Goal: Information Seeking & Learning: Learn about a topic

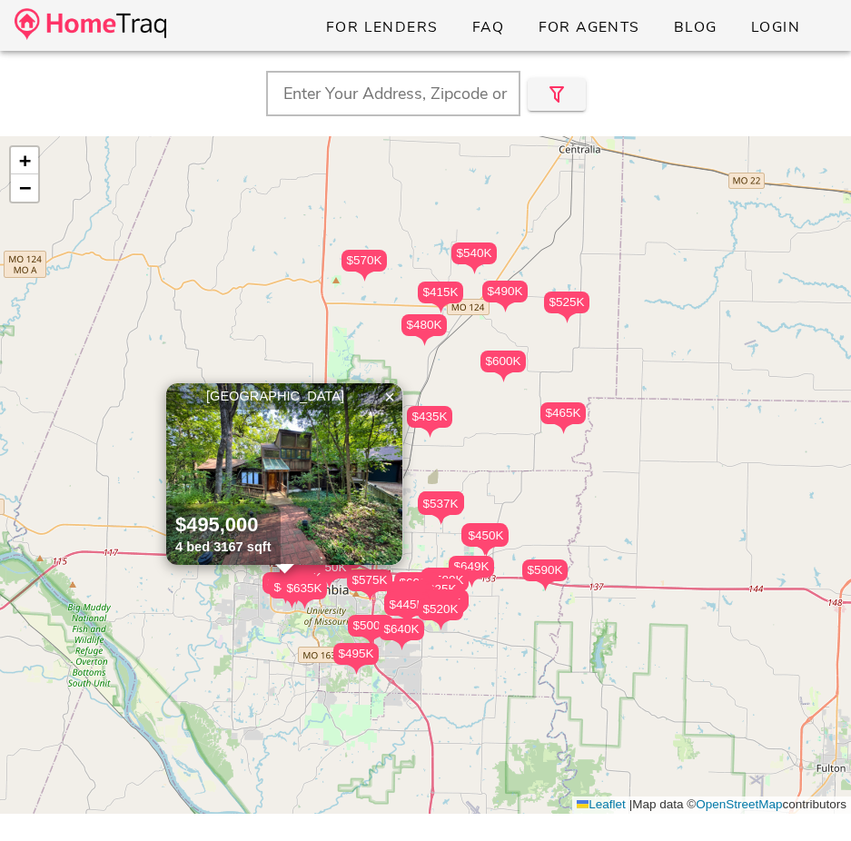
click at [468, 106] on input "text" at bounding box center [393, 93] width 254 height 45
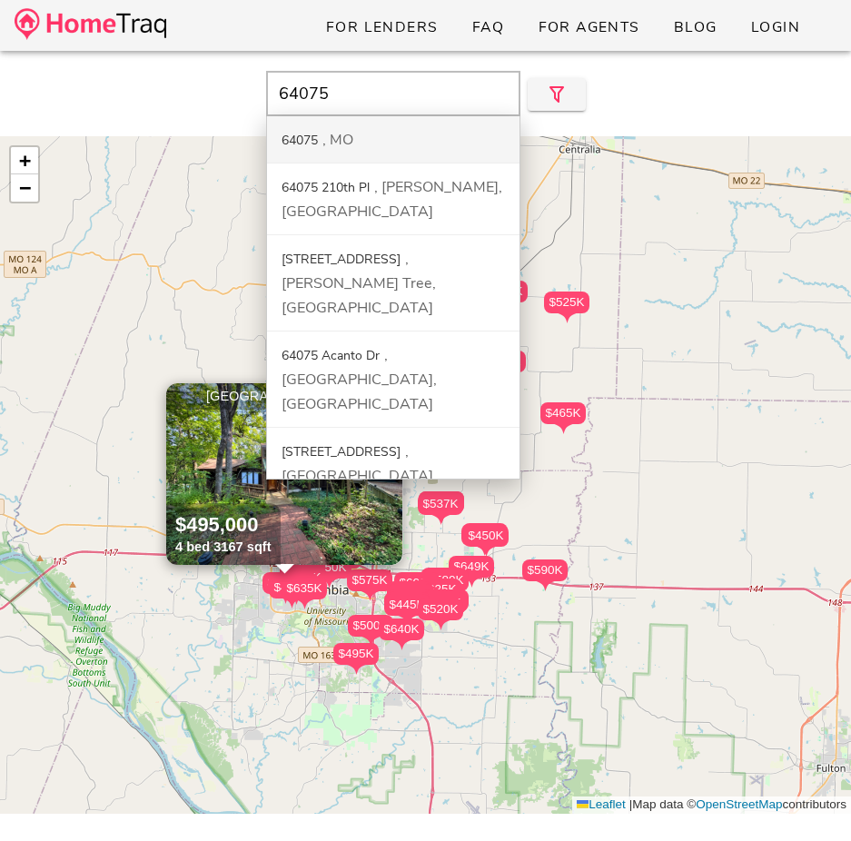
click at [459, 135] on div "64075 MO" at bounding box center [393, 139] width 252 height 47
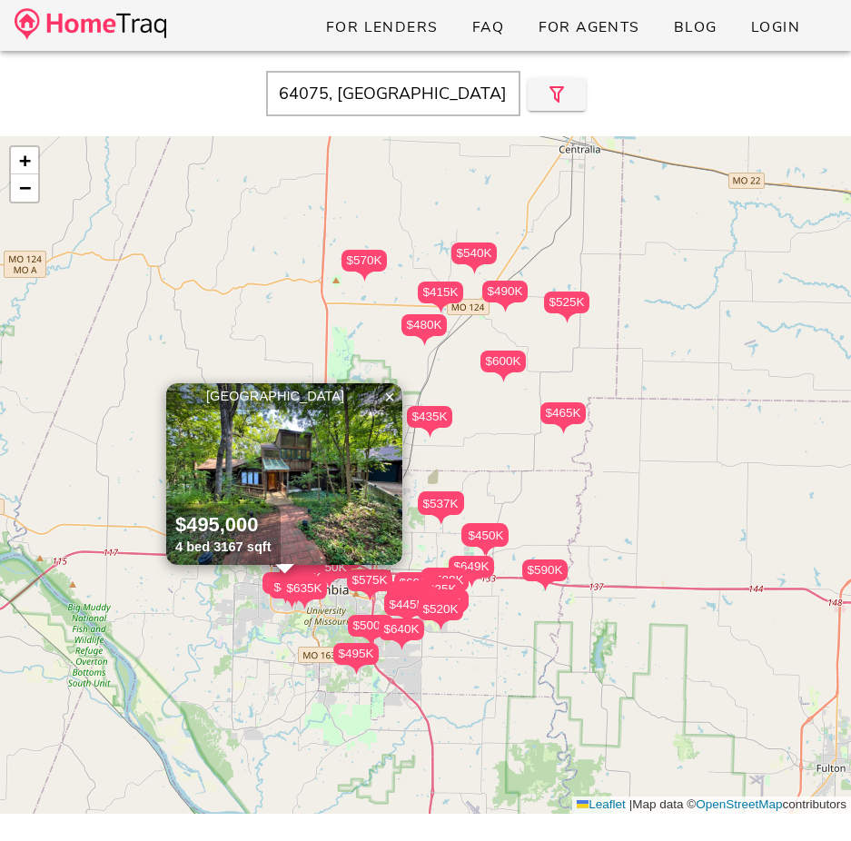
click at [332, 91] on input "64075, MO" at bounding box center [393, 93] width 254 height 45
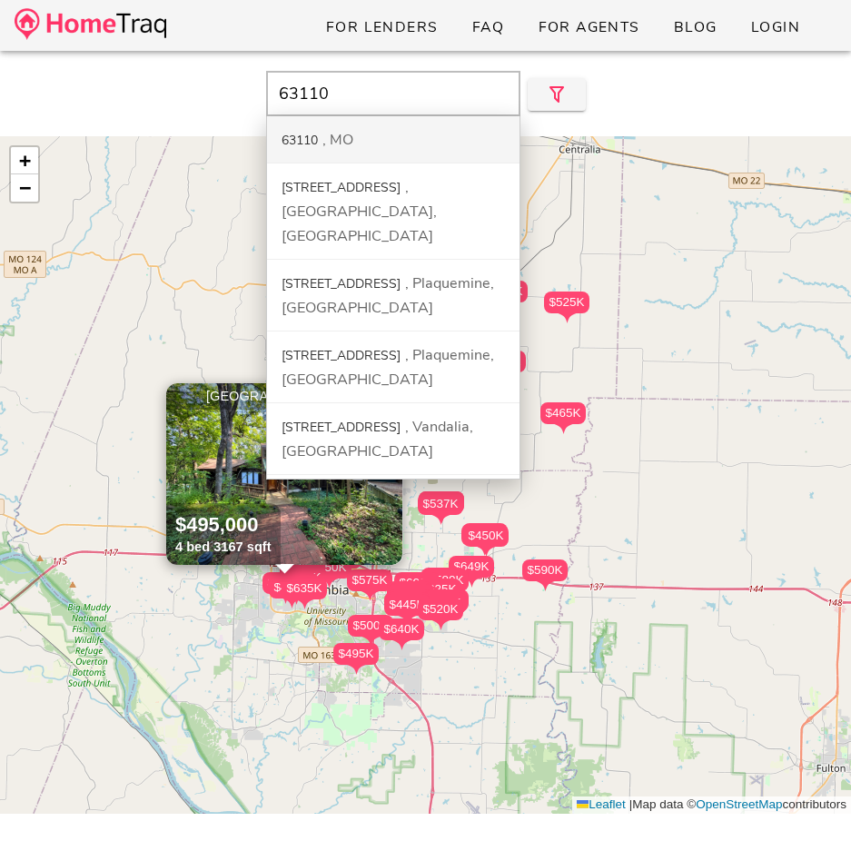
click at [335, 140] on div "MO" at bounding box center [337, 140] width 31 height 20
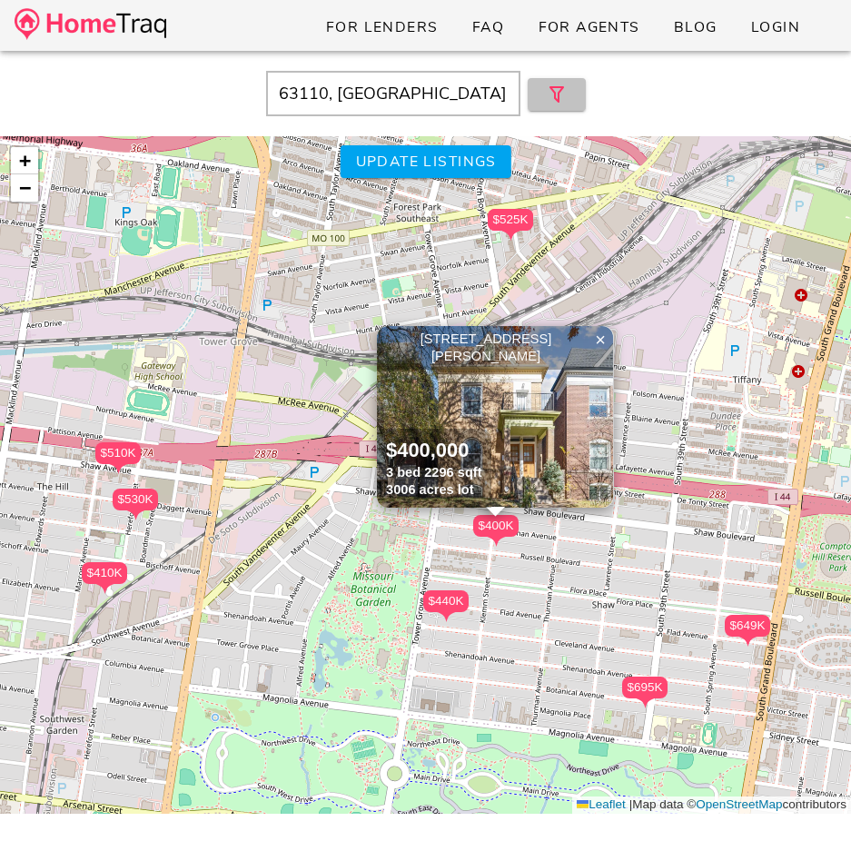
click at [578, 90] on button "button" at bounding box center [557, 94] width 58 height 33
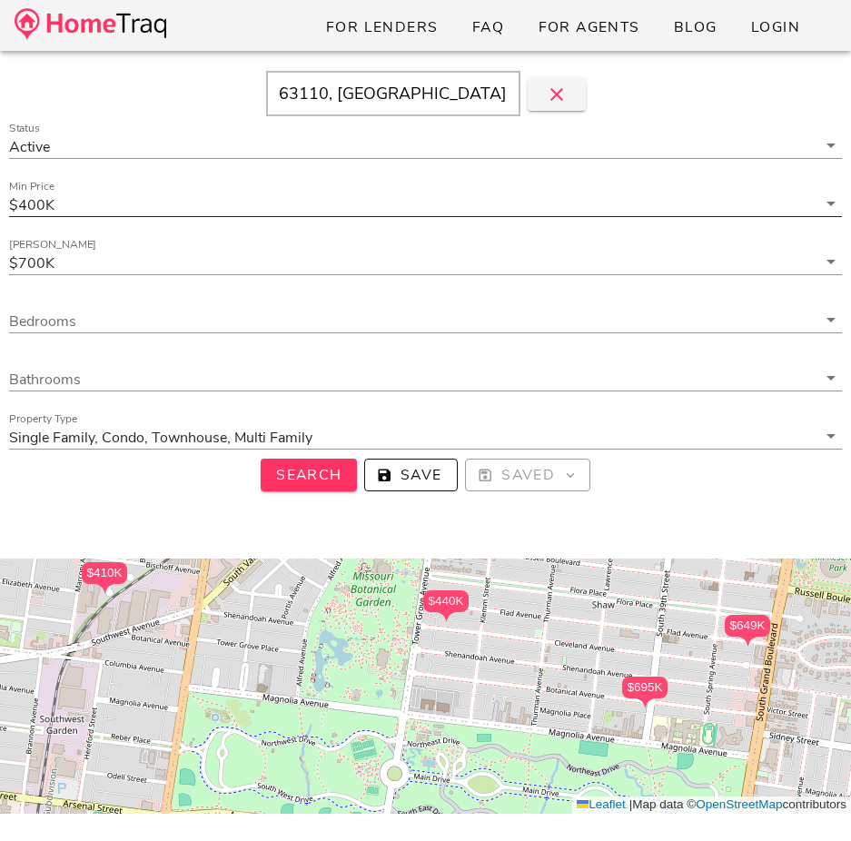
click at [446, 202] on input "Min Price" at bounding box center [437, 205] width 758 height 24
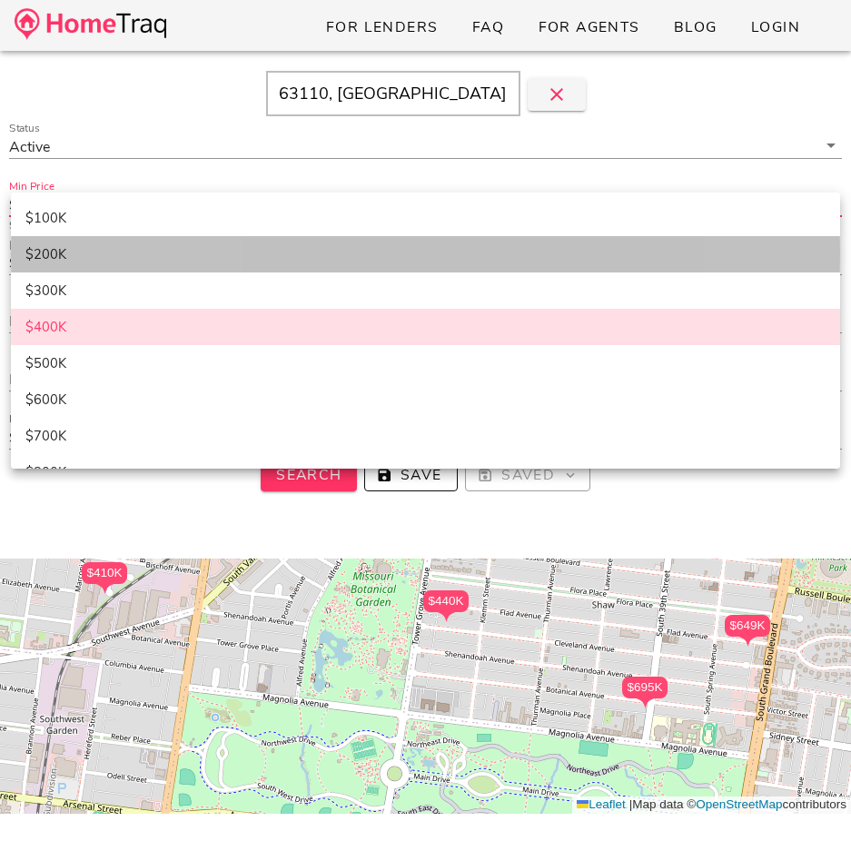
click at [291, 251] on div "$200K" at bounding box center [425, 254] width 800 height 16
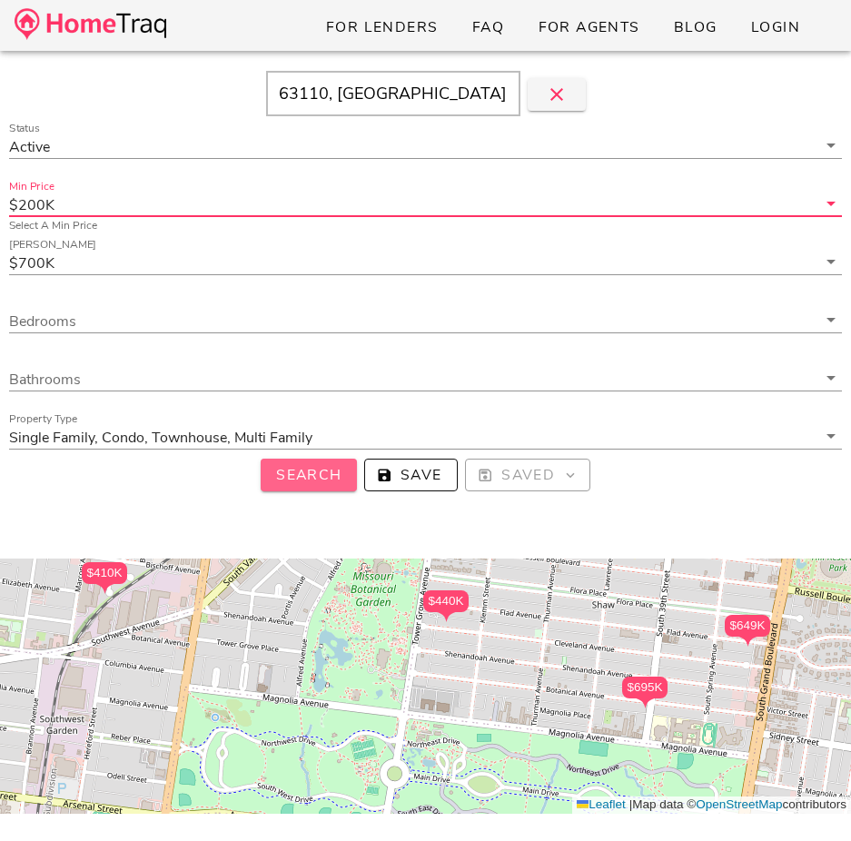
click at [323, 474] on span "Search" at bounding box center [308, 475] width 67 height 20
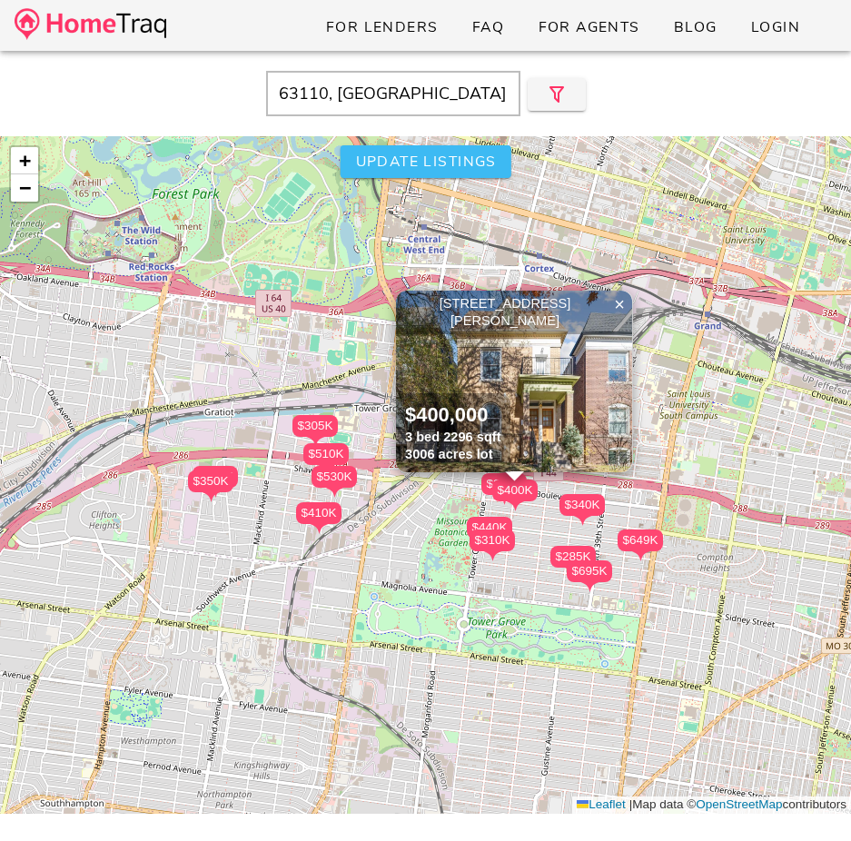
click at [471, 154] on span "Update listings" at bounding box center [425, 162] width 142 height 20
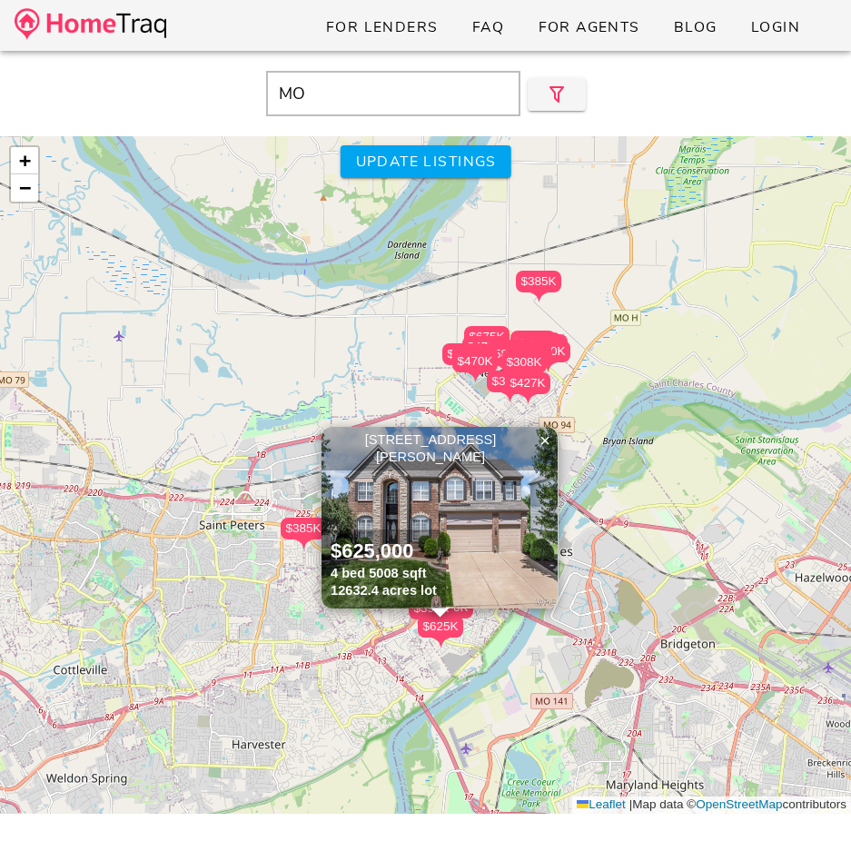
click at [415, 95] on input "MO" at bounding box center [393, 93] width 254 height 45
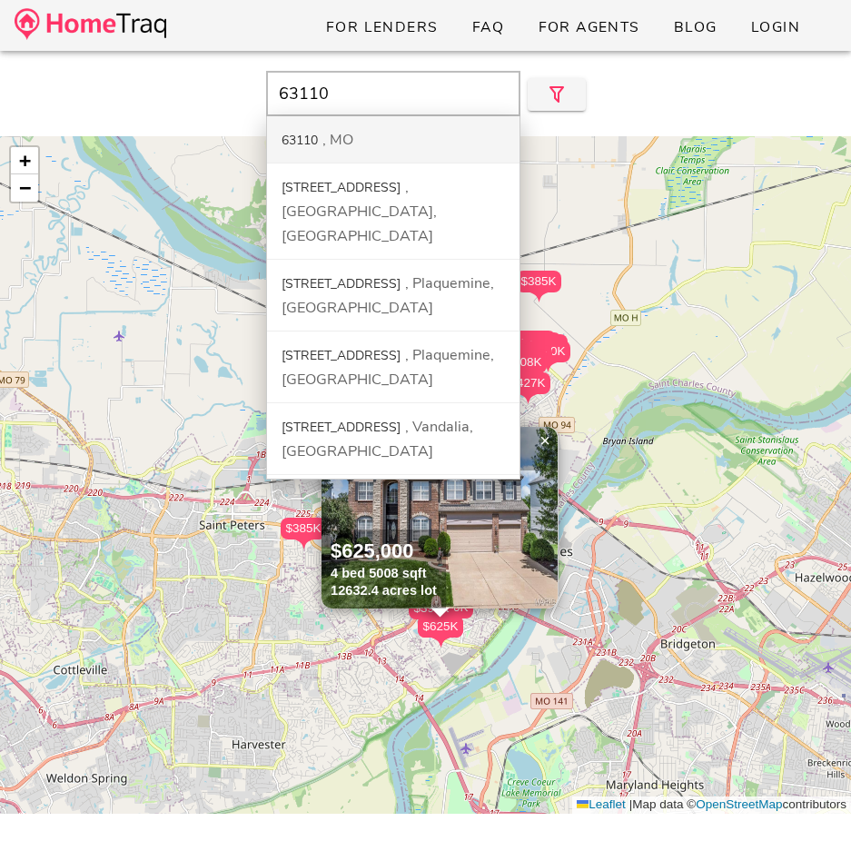
click at [435, 141] on div "63110 MO" at bounding box center [393, 139] width 252 height 47
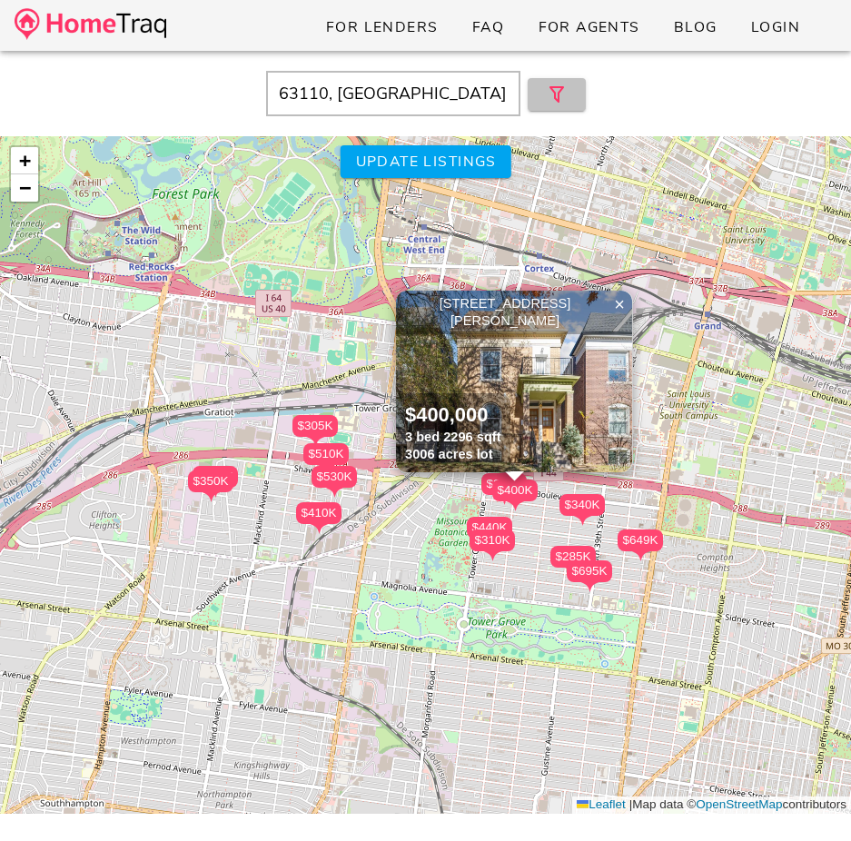
click at [556, 105] on button "button" at bounding box center [557, 94] width 58 height 33
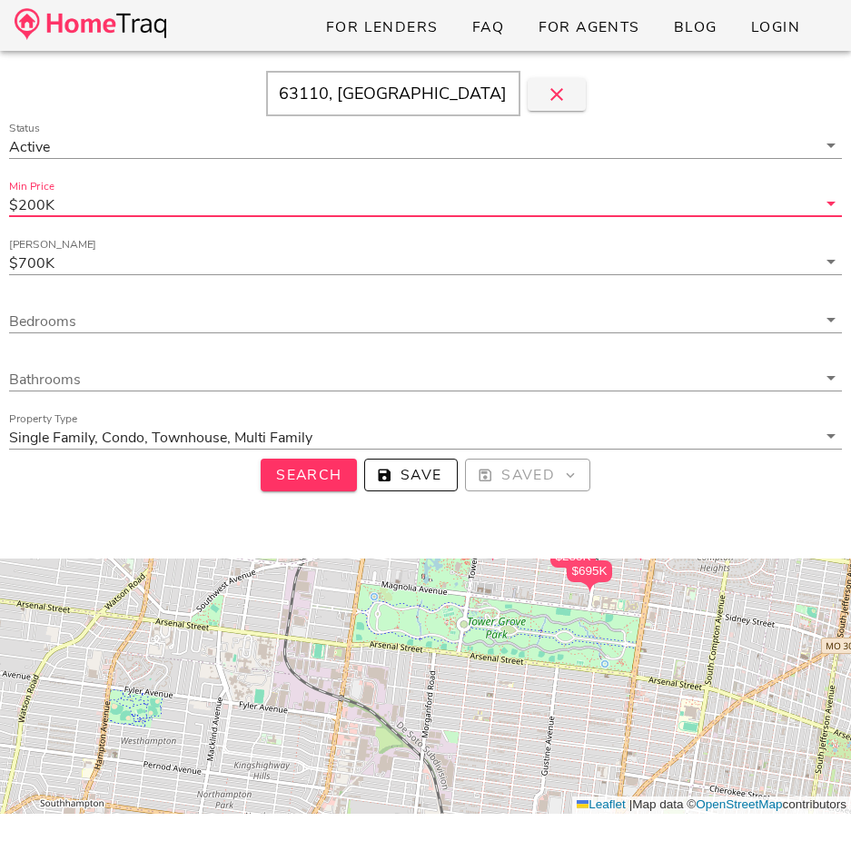
click at [339, 208] on input "Min Price" at bounding box center [437, 205] width 758 height 24
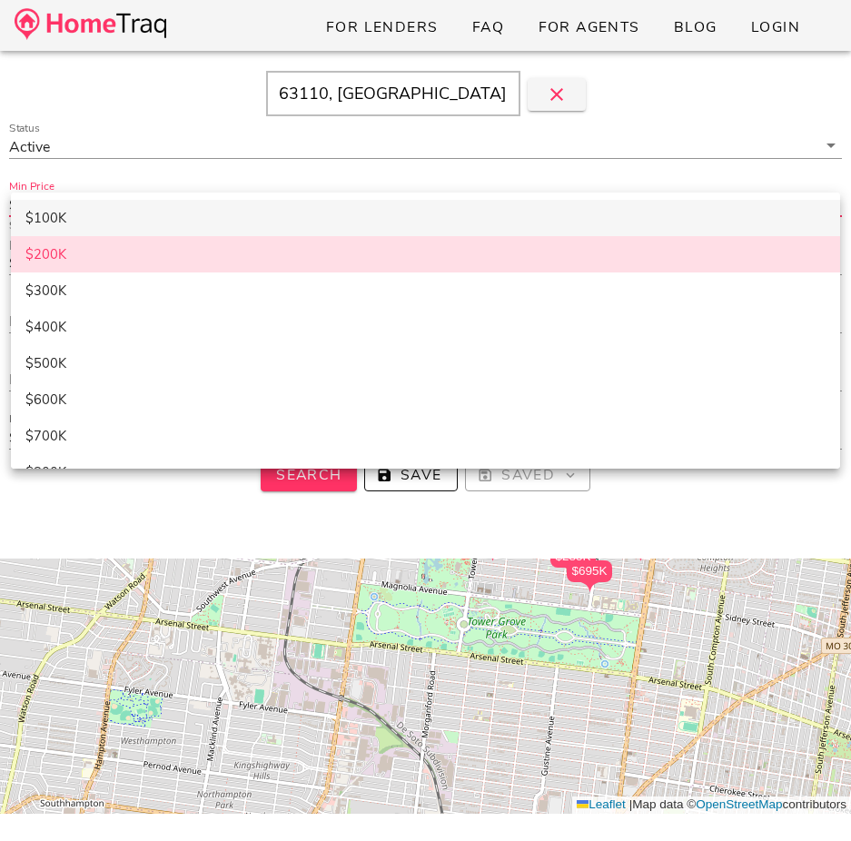
click at [303, 226] on div "$100K" at bounding box center [425, 217] width 800 height 31
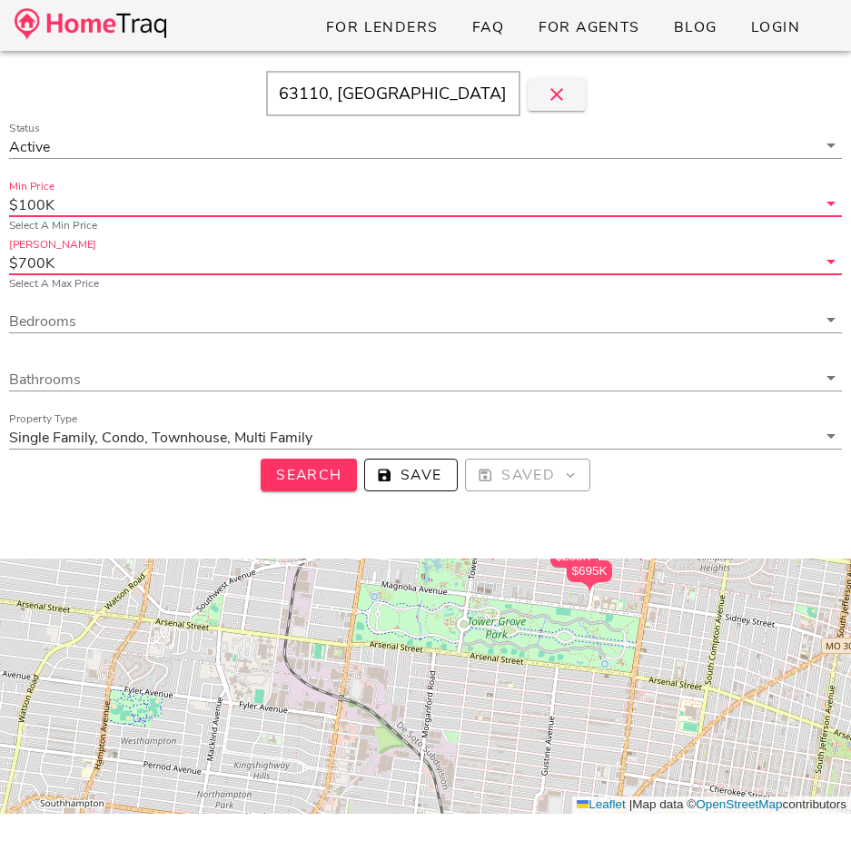
click at [305, 251] on input "Max Price" at bounding box center [437, 263] width 758 height 24
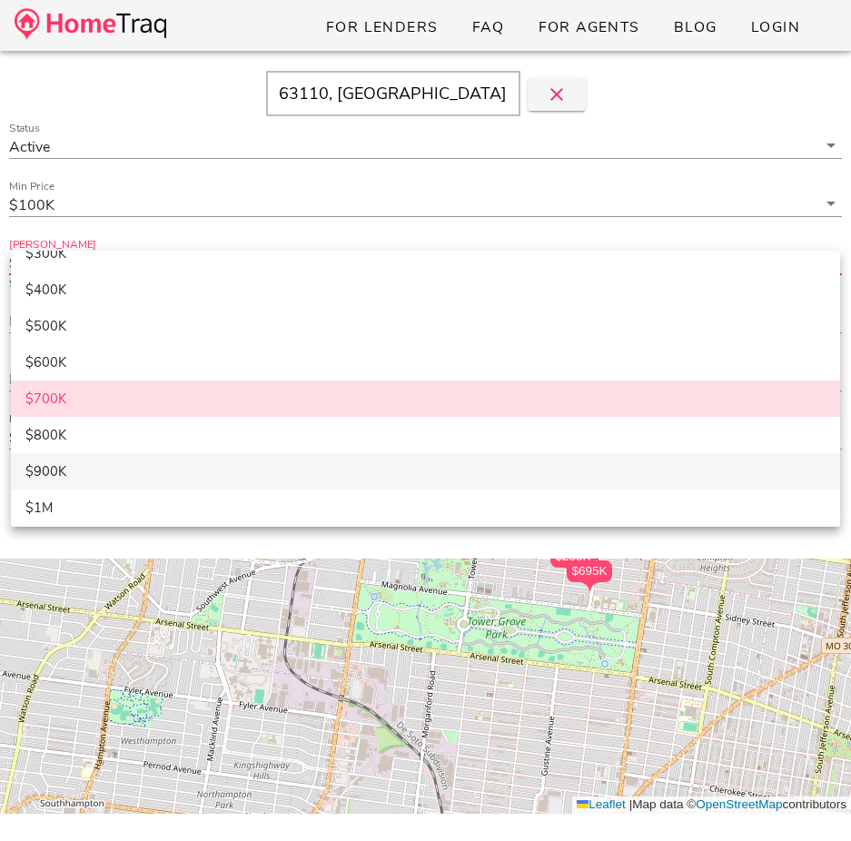
scroll to position [96, 0]
click at [241, 468] on div "$900K" at bounding box center [425, 470] width 800 height 16
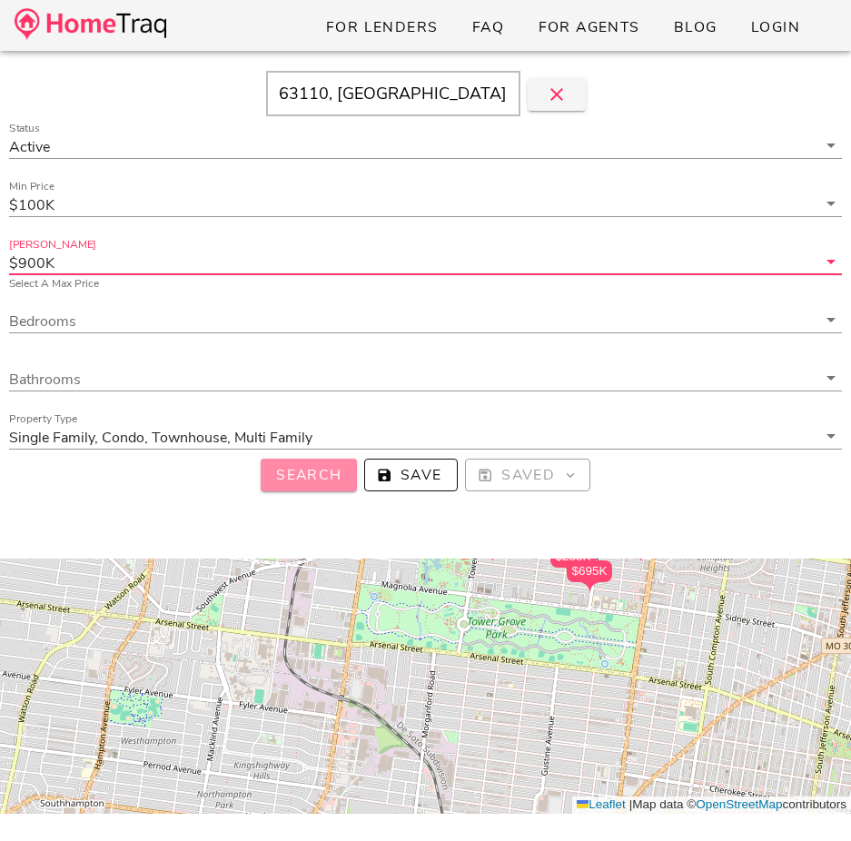
click at [282, 467] on span "Search" at bounding box center [308, 475] width 67 height 20
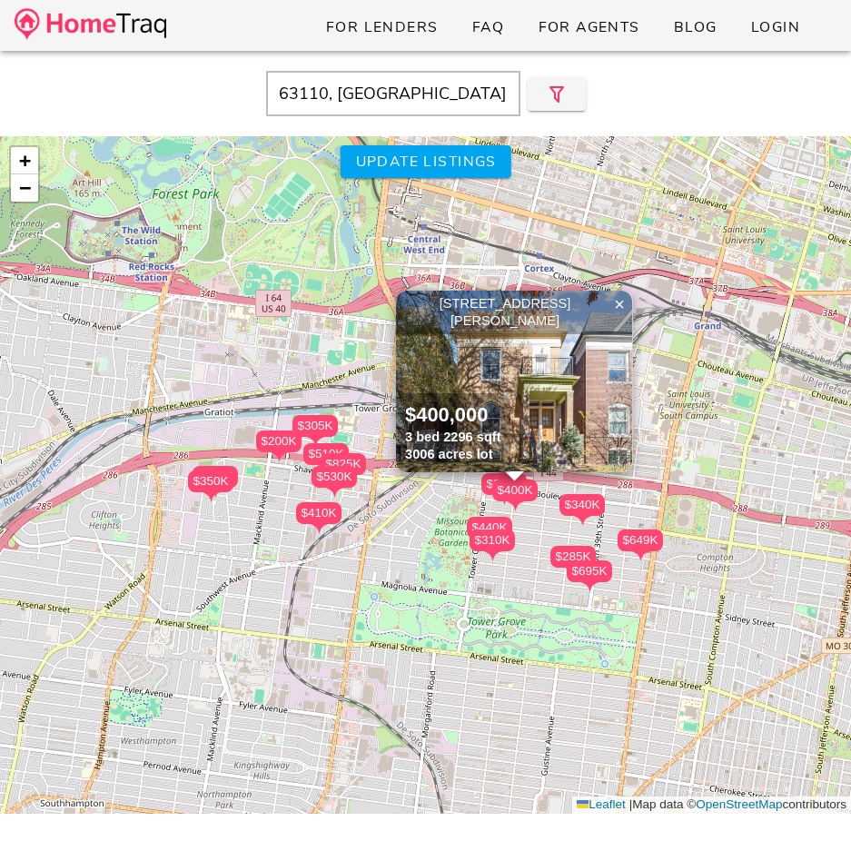
click at [382, 98] on input "63110, MO" at bounding box center [393, 93] width 254 height 45
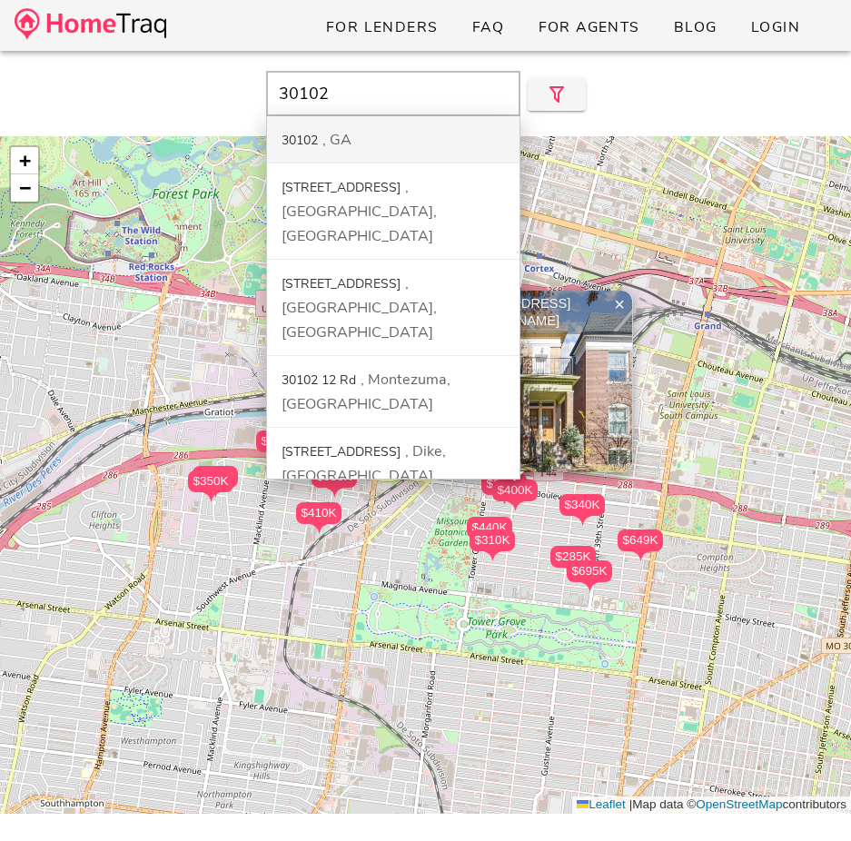
click at [369, 133] on div "30102 GA" at bounding box center [393, 139] width 252 height 47
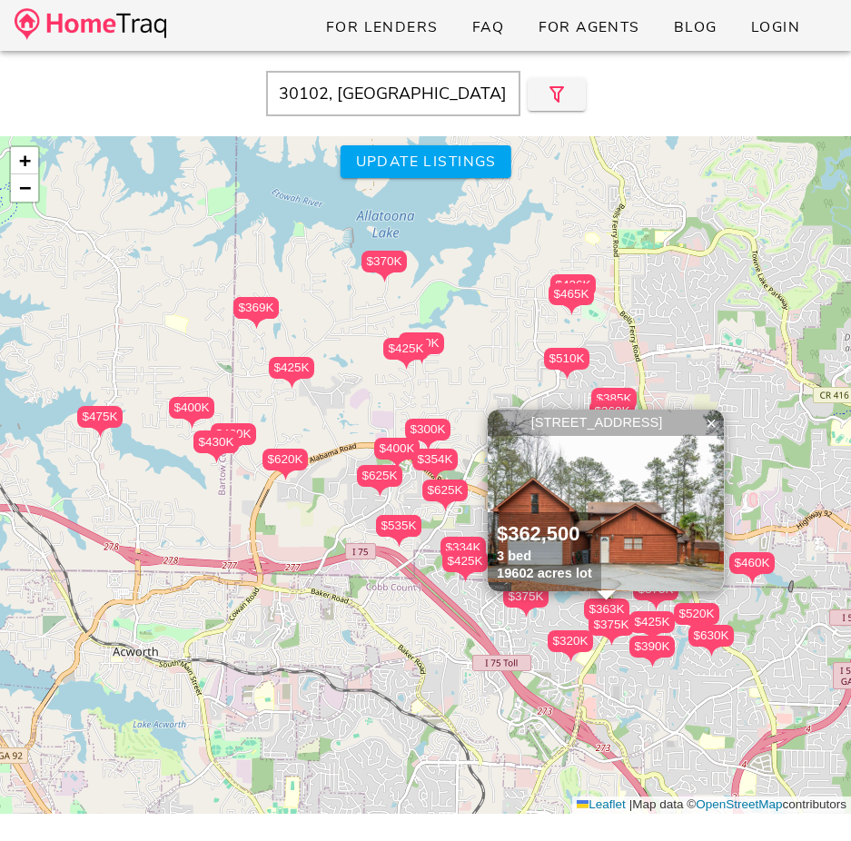
click at [357, 102] on input "30102, GA" at bounding box center [393, 93] width 254 height 45
paste input "70006"
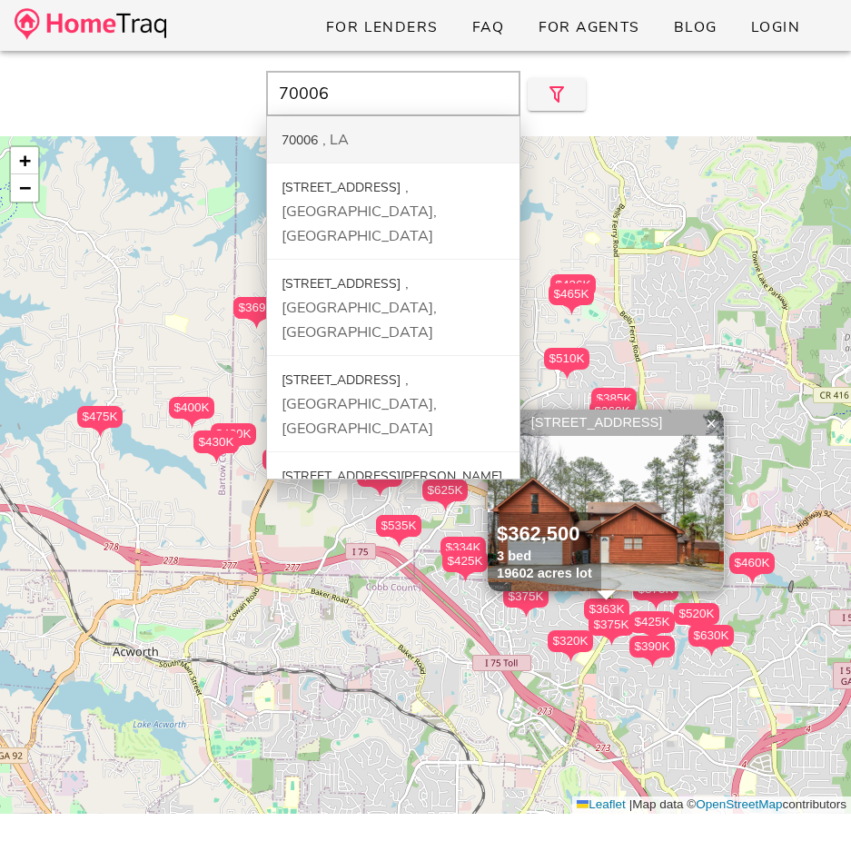
click at [349, 131] on div "70006 LA" at bounding box center [393, 139] width 252 height 47
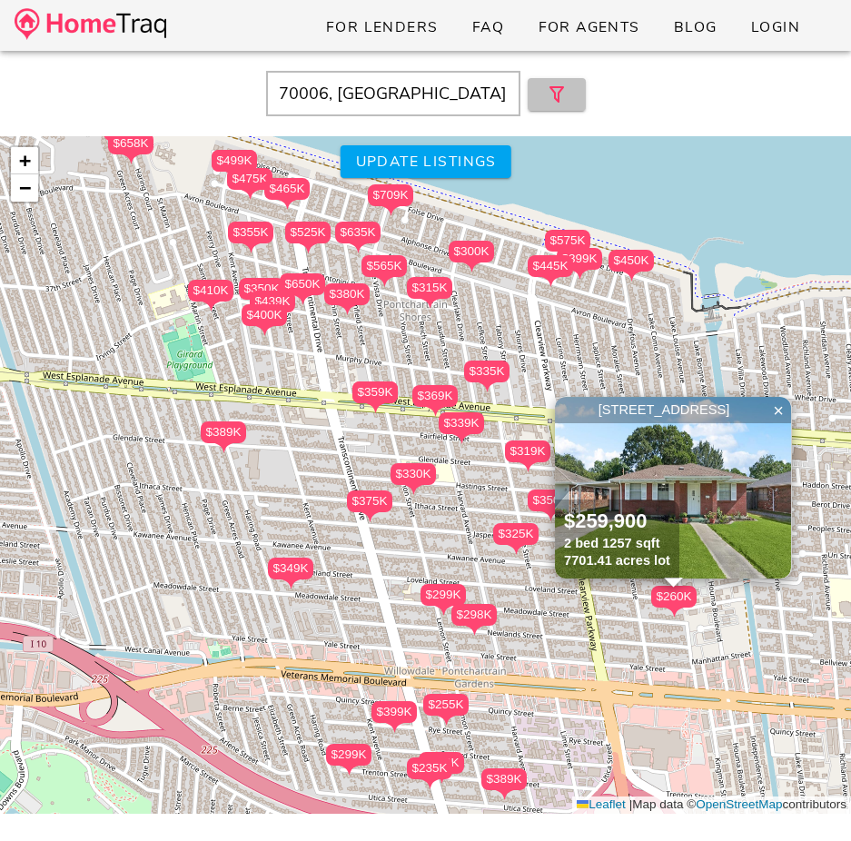
click at [553, 103] on icon "button" at bounding box center [557, 95] width 22 height 22
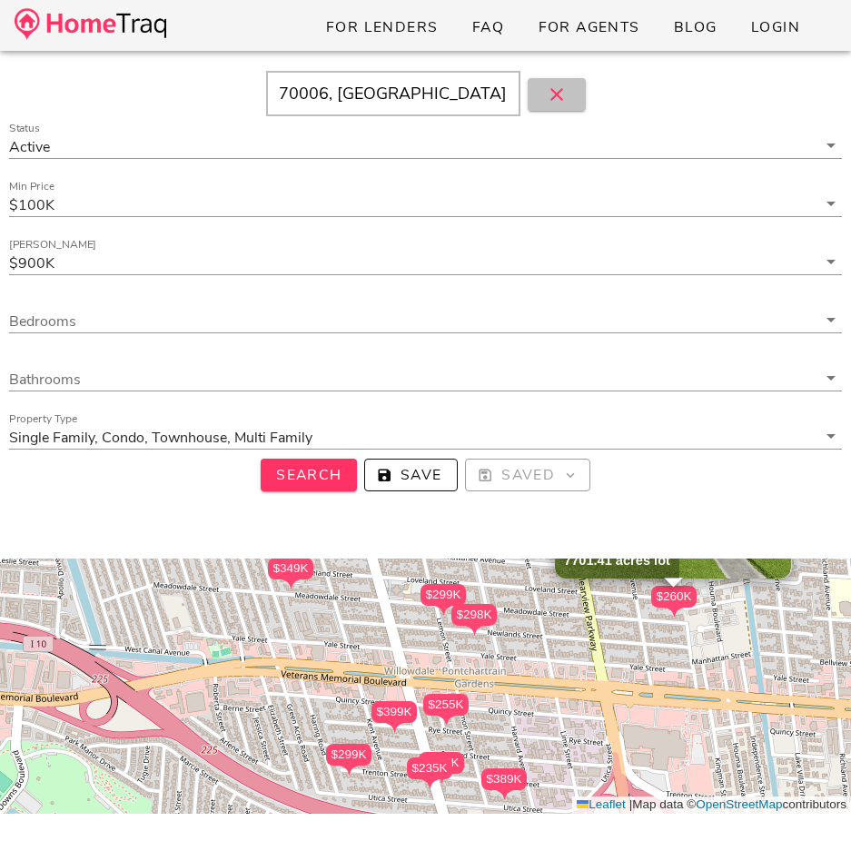
click at [553, 103] on icon "button" at bounding box center [557, 95] width 22 height 22
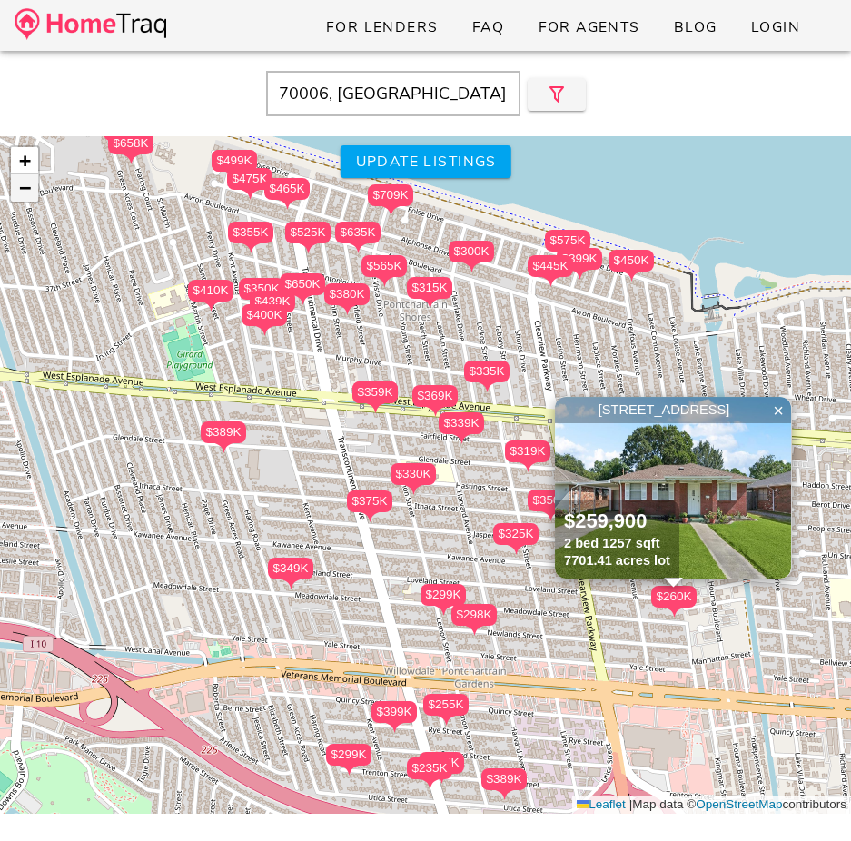
click at [30, 187] on span "−" at bounding box center [25, 187] width 12 height 23
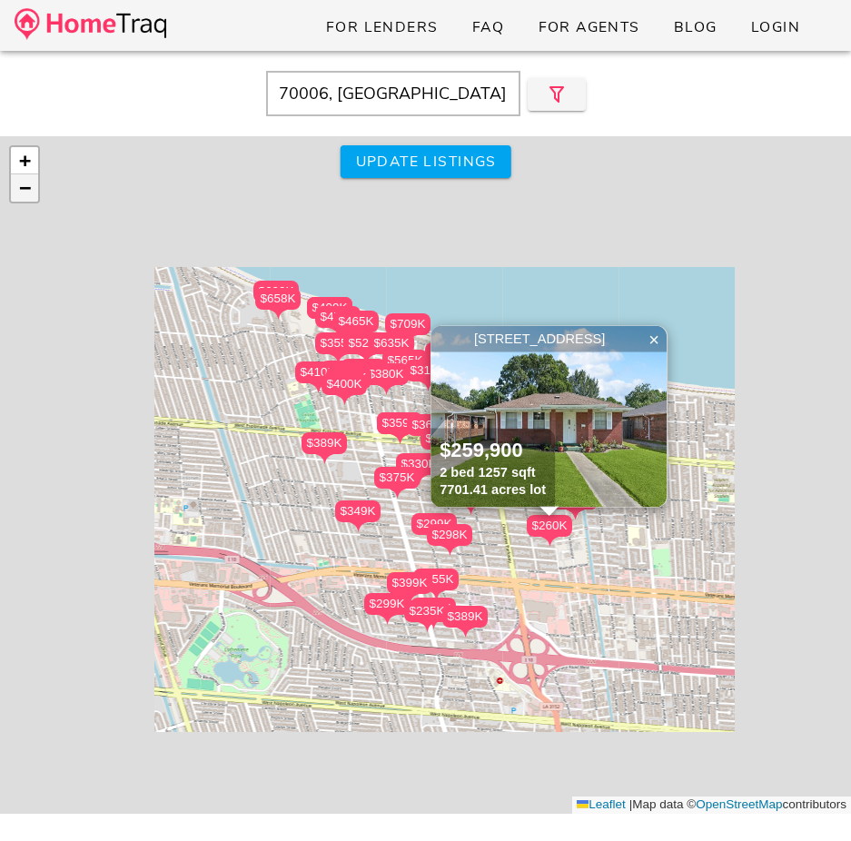
click at [30, 187] on span "−" at bounding box center [25, 187] width 12 height 23
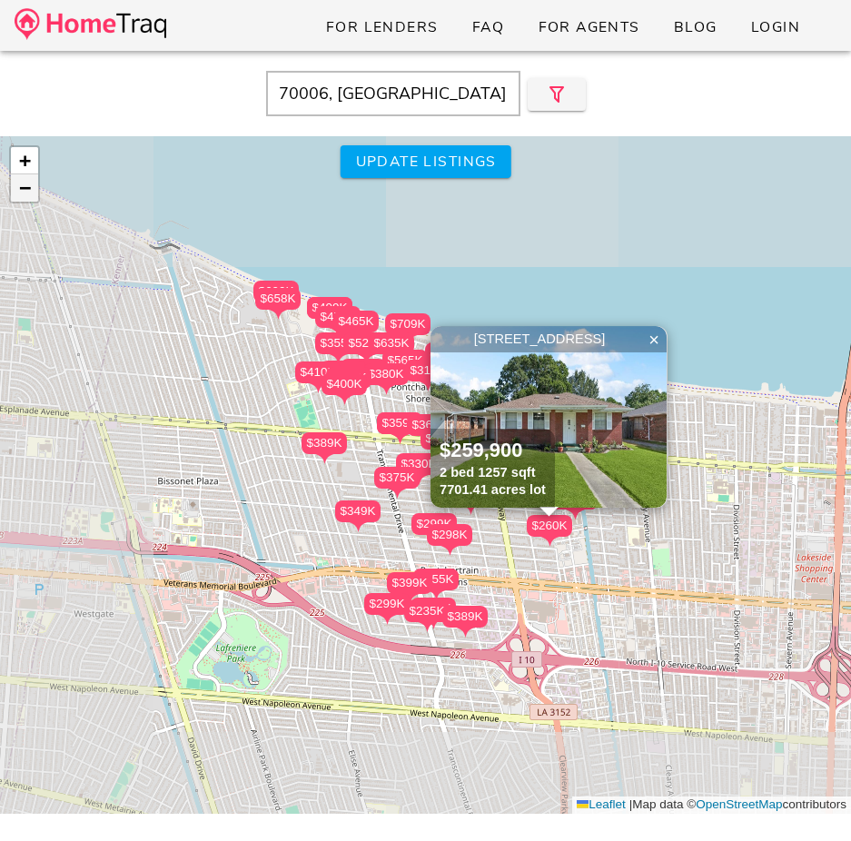
click at [30, 187] on span "−" at bounding box center [25, 187] width 12 height 23
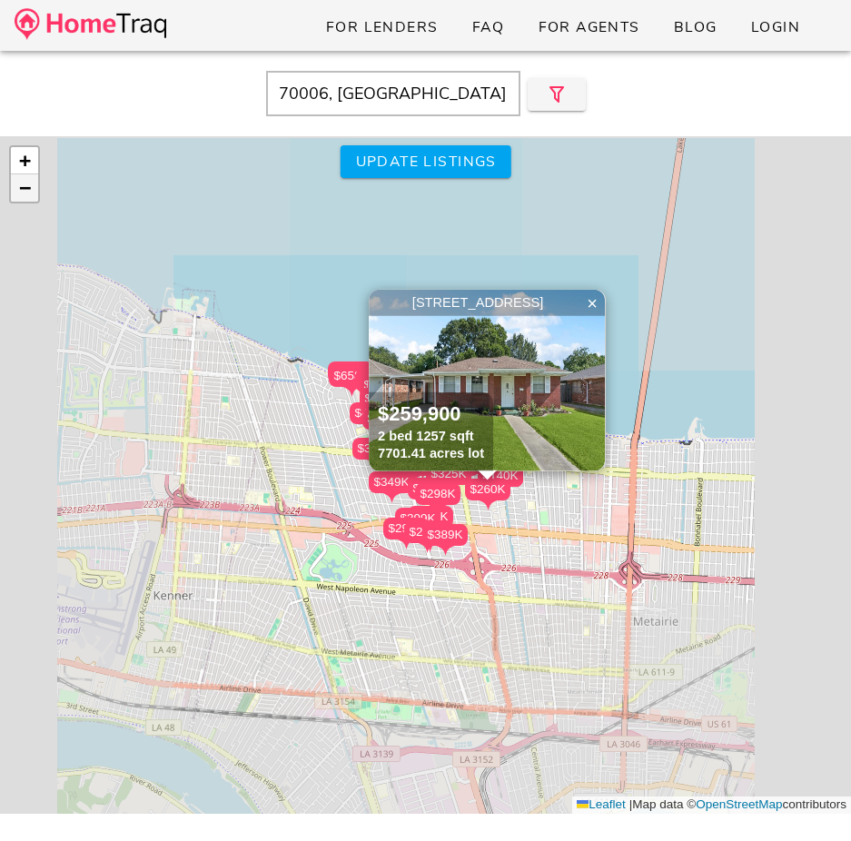
click at [30, 187] on span "−" at bounding box center [25, 187] width 12 height 23
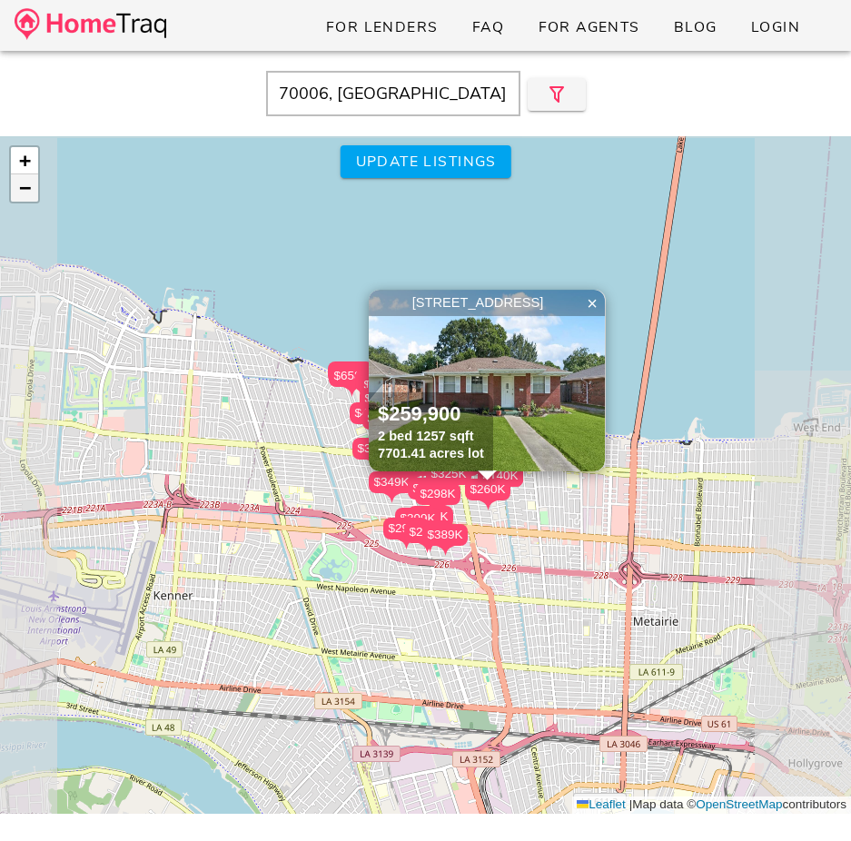
click at [30, 187] on span "−" at bounding box center [25, 187] width 12 height 23
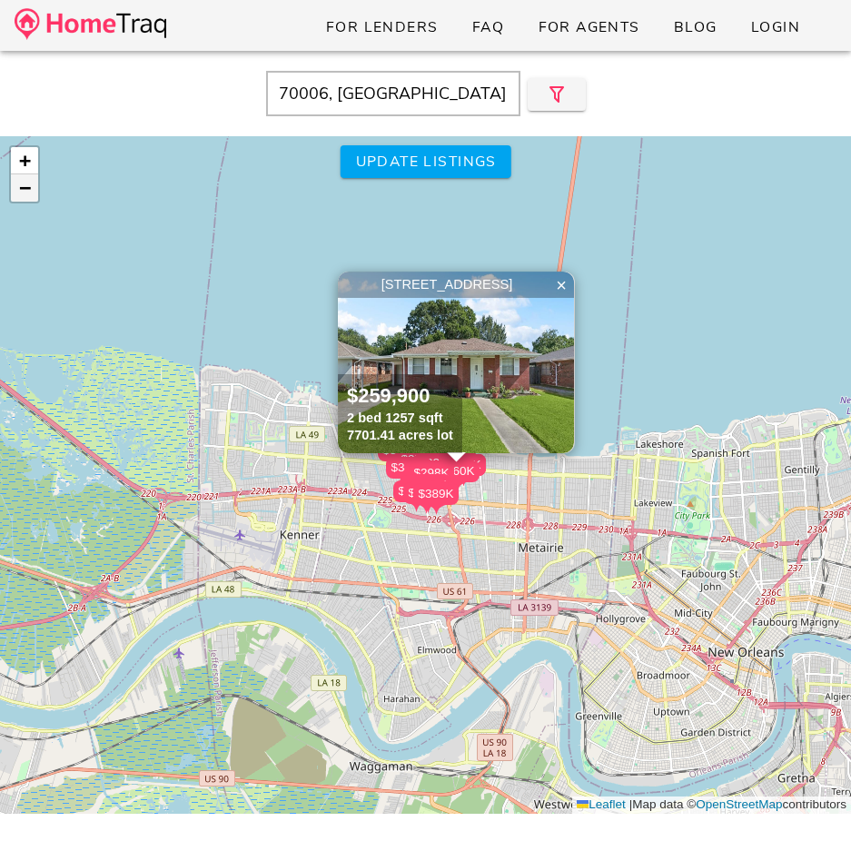
click at [30, 187] on span "−" at bounding box center [25, 187] width 12 height 23
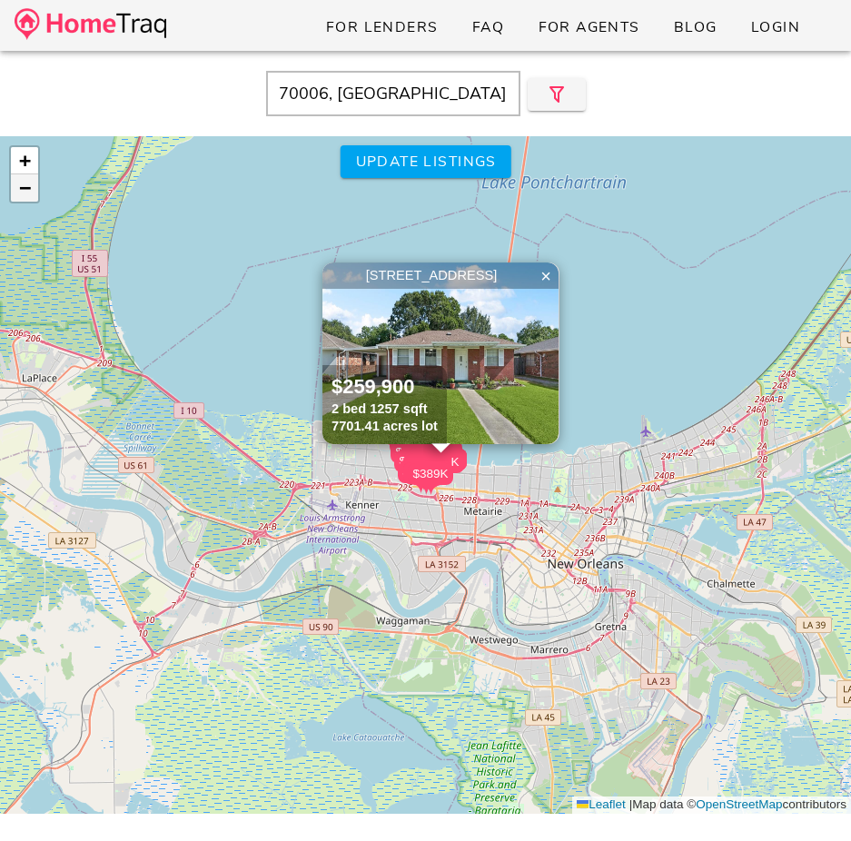
click at [30, 187] on span "−" at bounding box center [25, 187] width 12 height 23
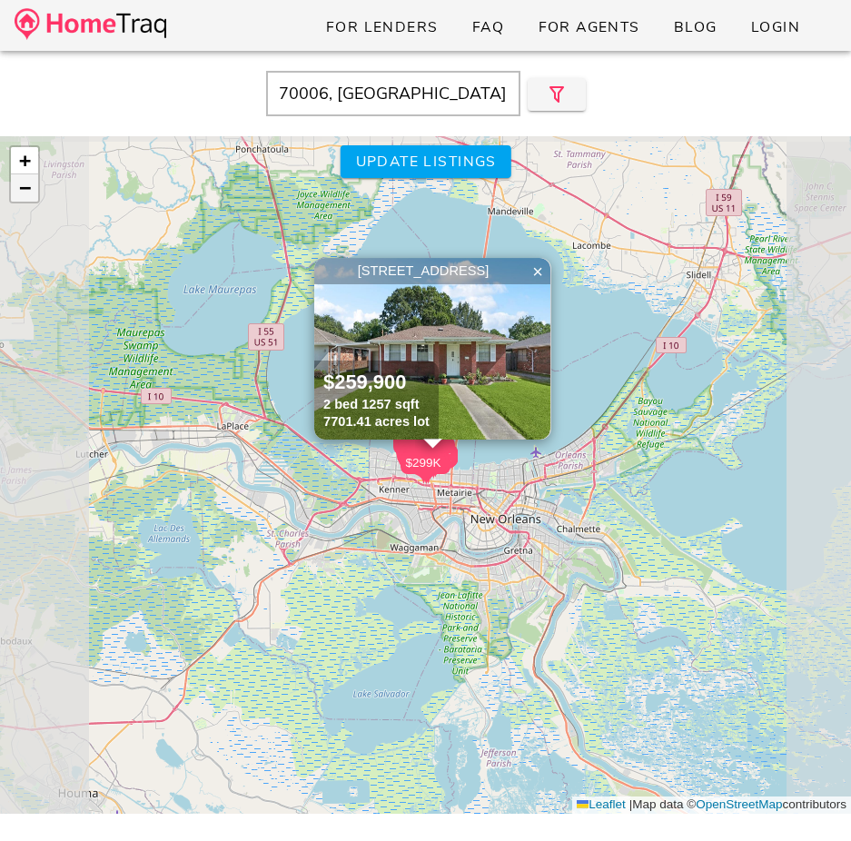
click at [30, 187] on span "−" at bounding box center [25, 187] width 12 height 23
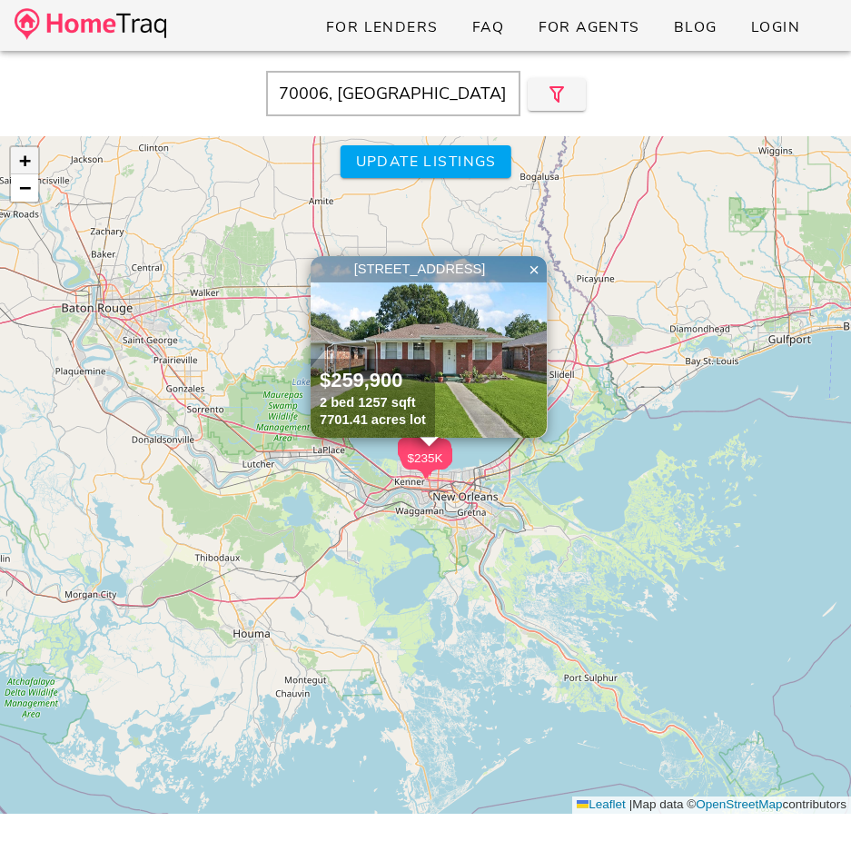
click at [29, 156] on span "+" at bounding box center [25, 160] width 12 height 23
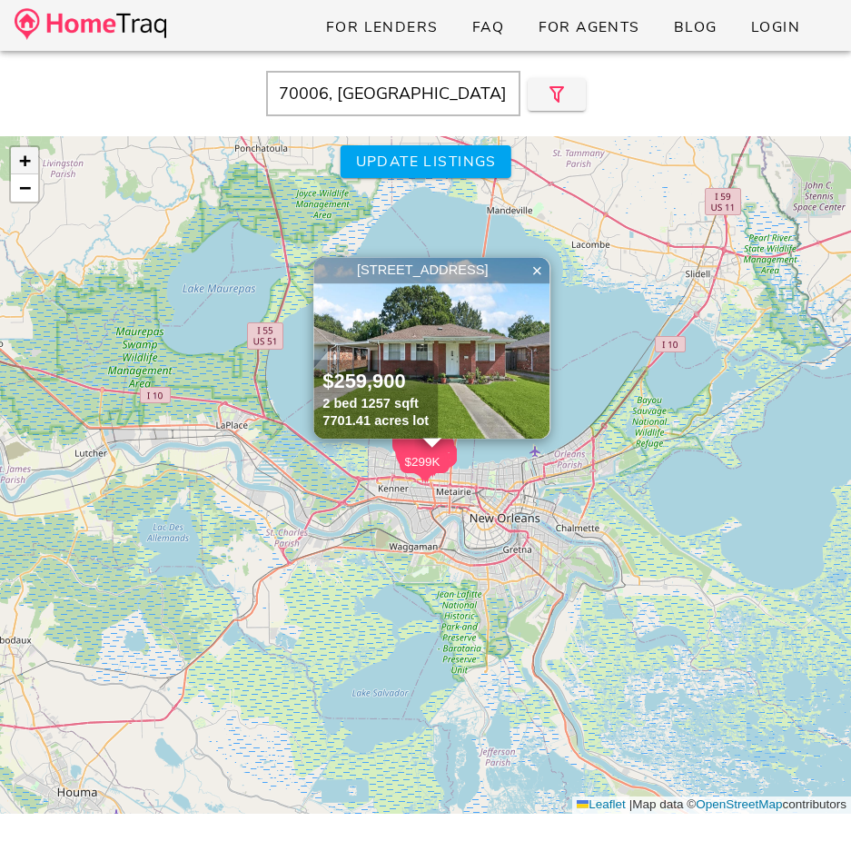
click at [29, 156] on span "+" at bounding box center [25, 160] width 12 height 23
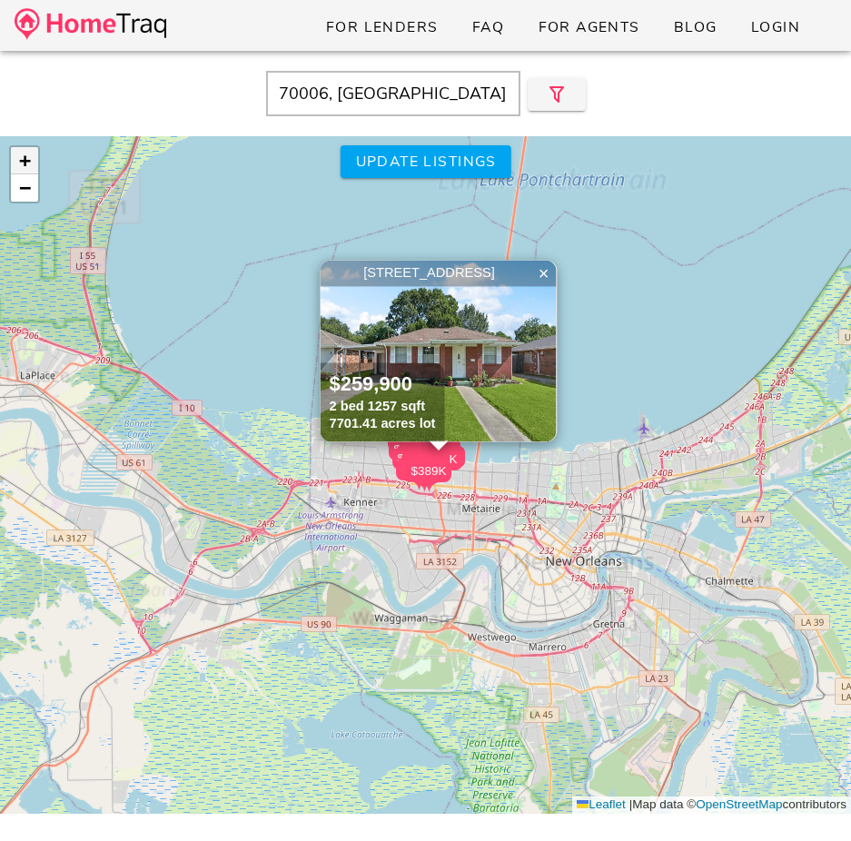
click at [29, 156] on span "+" at bounding box center [25, 160] width 12 height 23
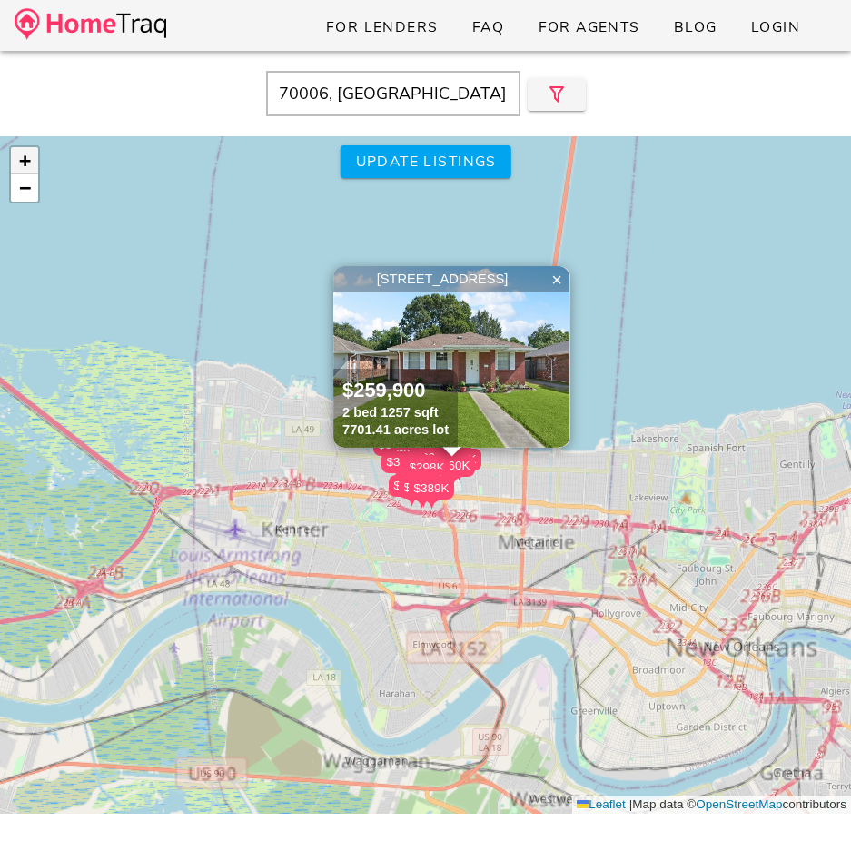
click at [29, 156] on span "+" at bounding box center [25, 160] width 12 height 23
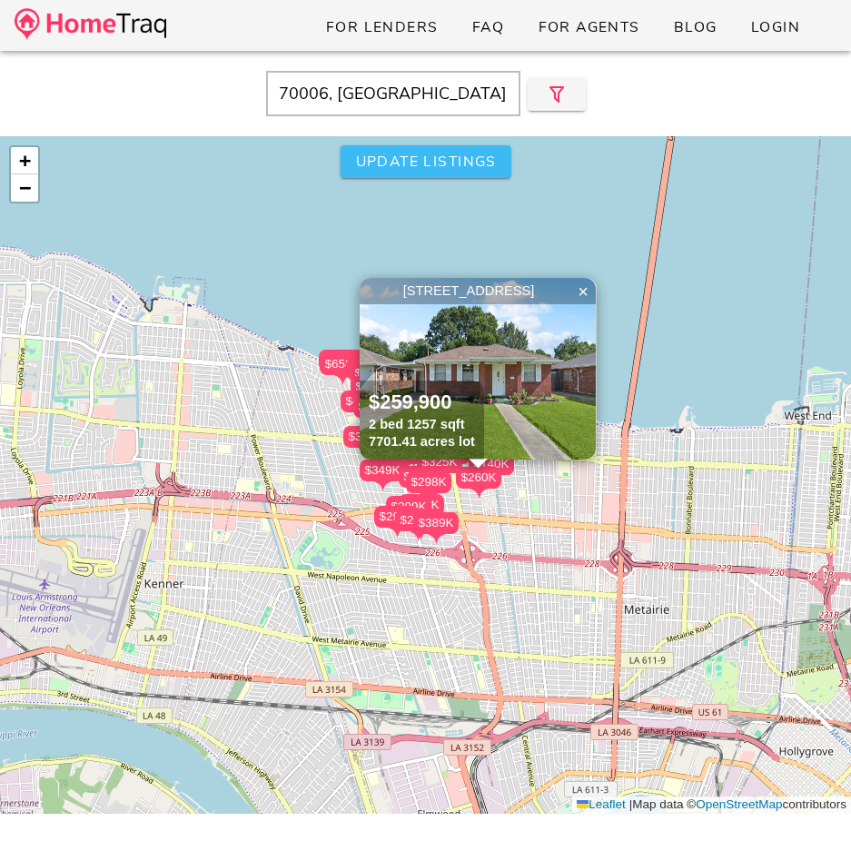
click at [470, 152] on span "Update listings" at bounding box center [425, 162] width 142 height 20
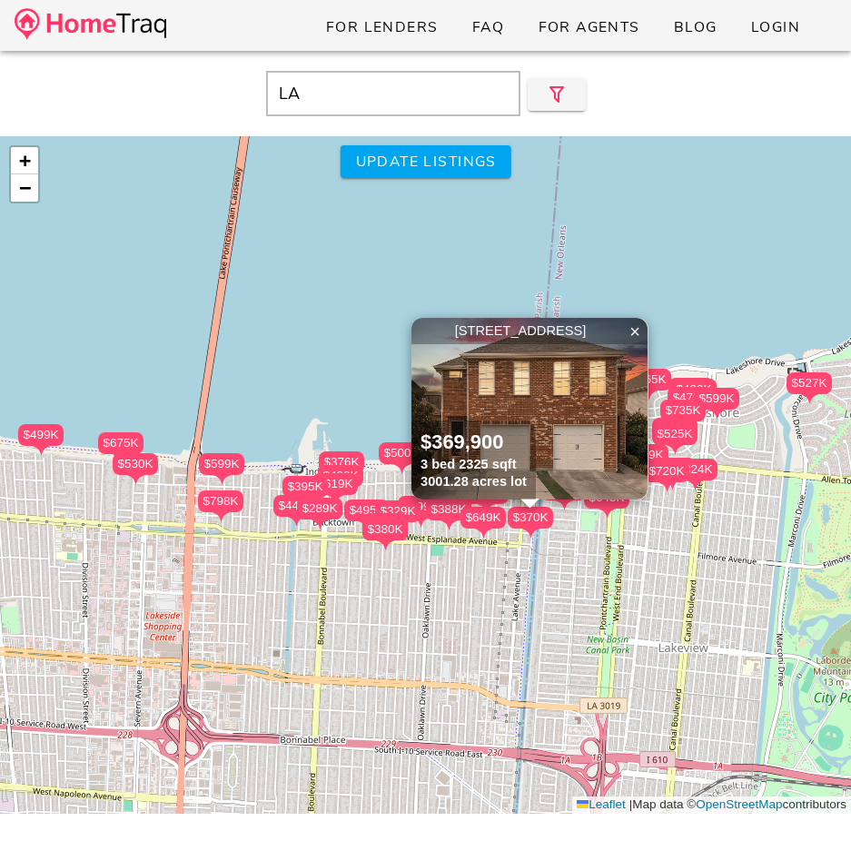
click at [469, 114] on input "LA" at bounding box center [393, 93] width 254 height 45
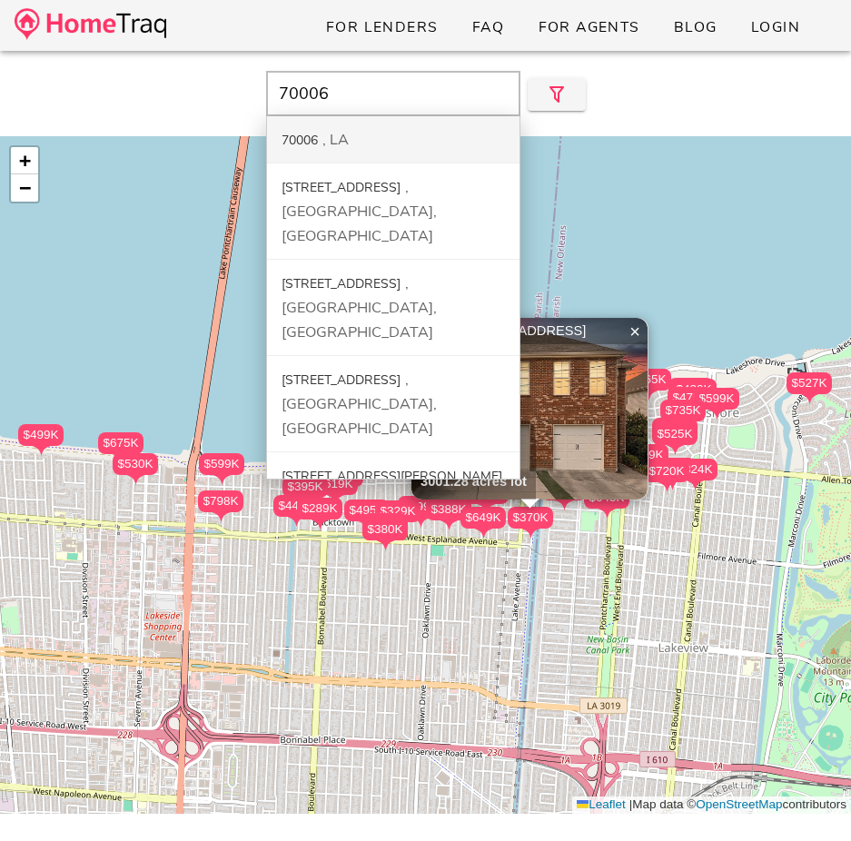
click at [464, 143] on div "70006 LA" at bounding box center [393, 139] width 252 height 47
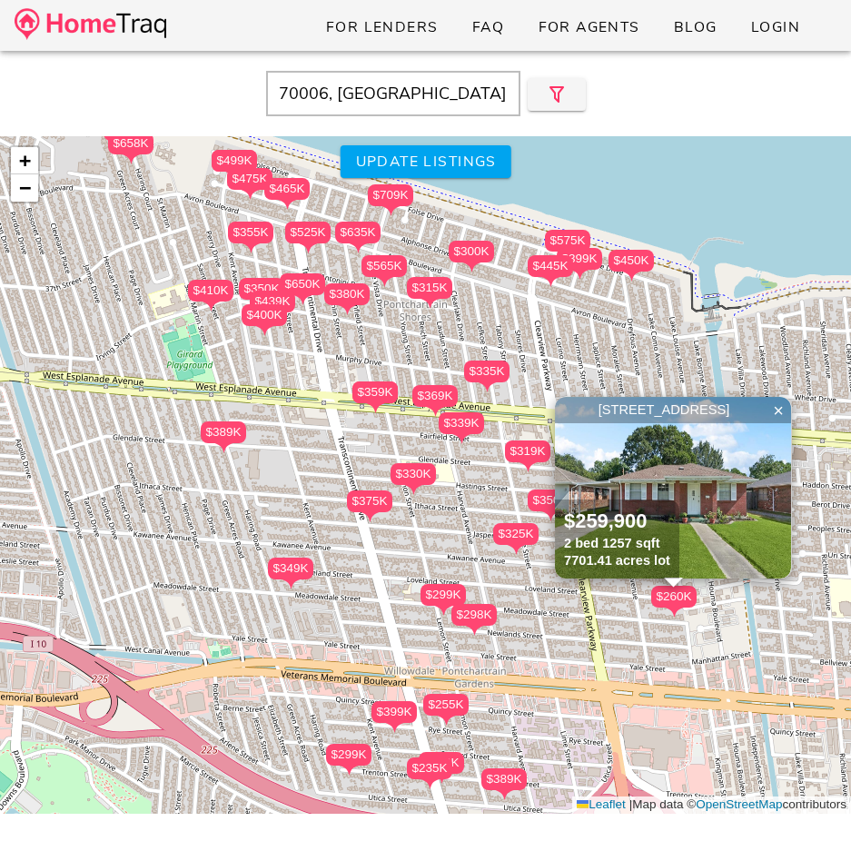
click at [420, 102] on input "70006, LA" at bounding box center [393, 93] width 254 height 45
click at [467, 102] on input "61103" at bounding box center [393, 93] width 254 height 45
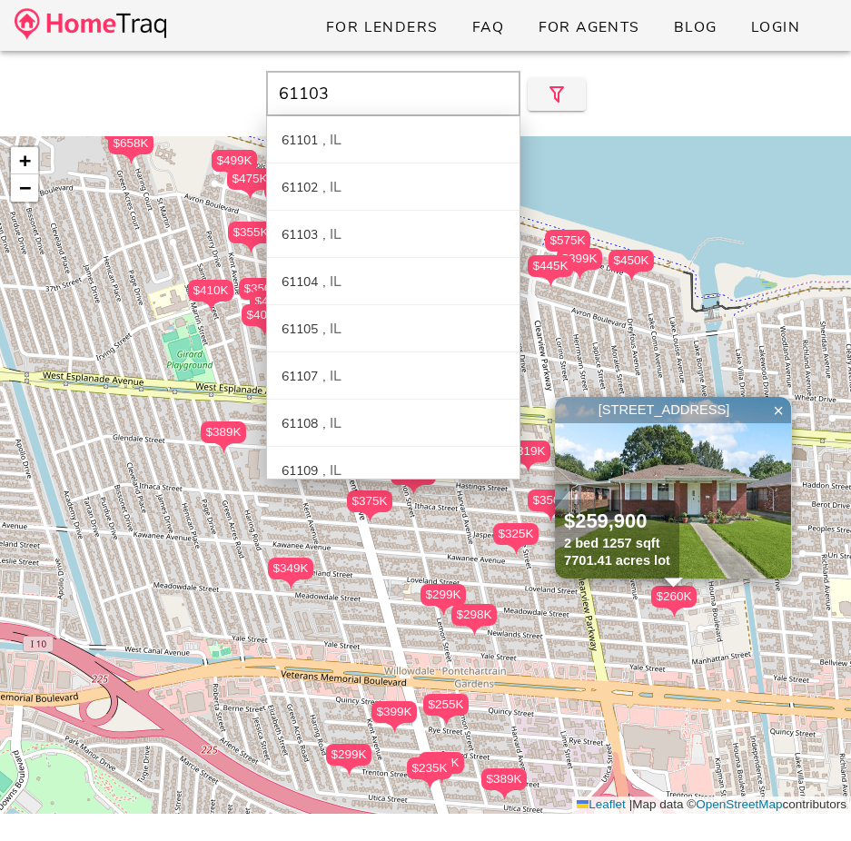
click at [467, 102] on input "61103" at bounding box center [393, 93] width 254 height 45
click at [363, 461] on div "Rockford IL" at bounding box center [393, 470] width 252 height 47
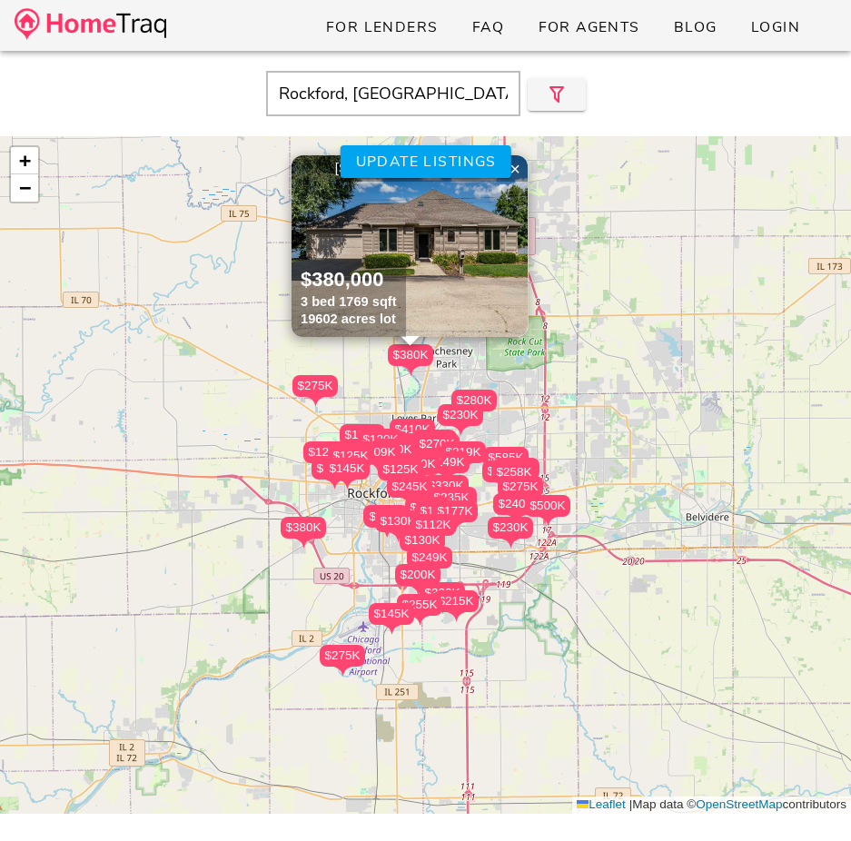
click at [428, 104] on input "Rockford, IL" at bounding box center [393, 93] width 254 height 45
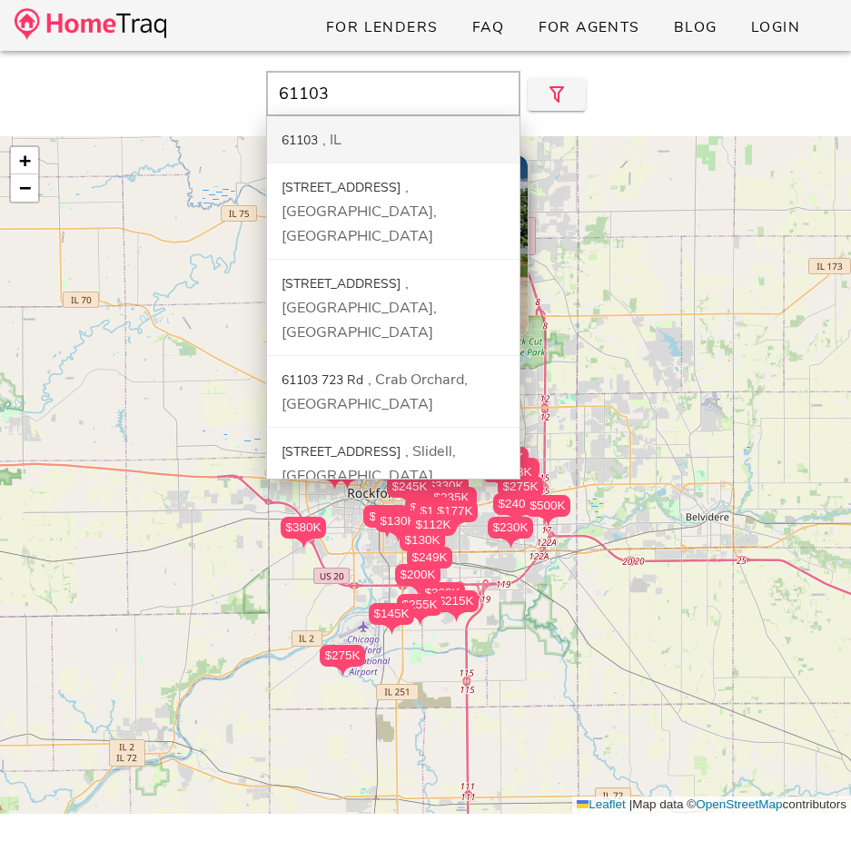
click at [415, 139] on div "61103 IL" at bounding box center [393, 139] width 252 height 47
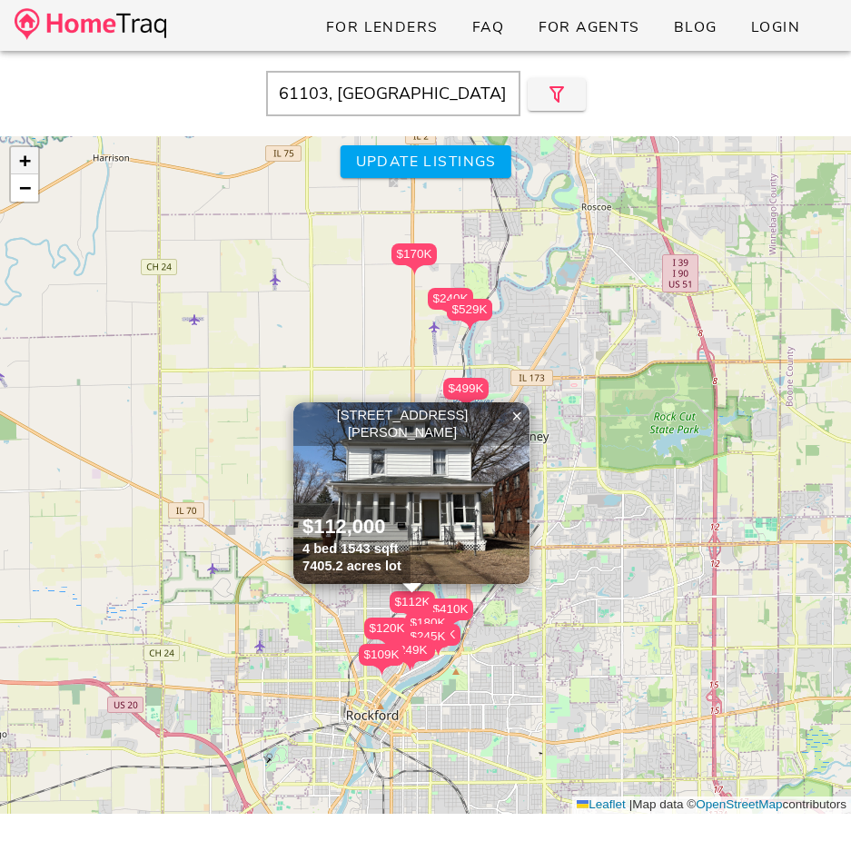
click at [20, 162] on span "+" at bounding box center [25, 160] width 12 height 23
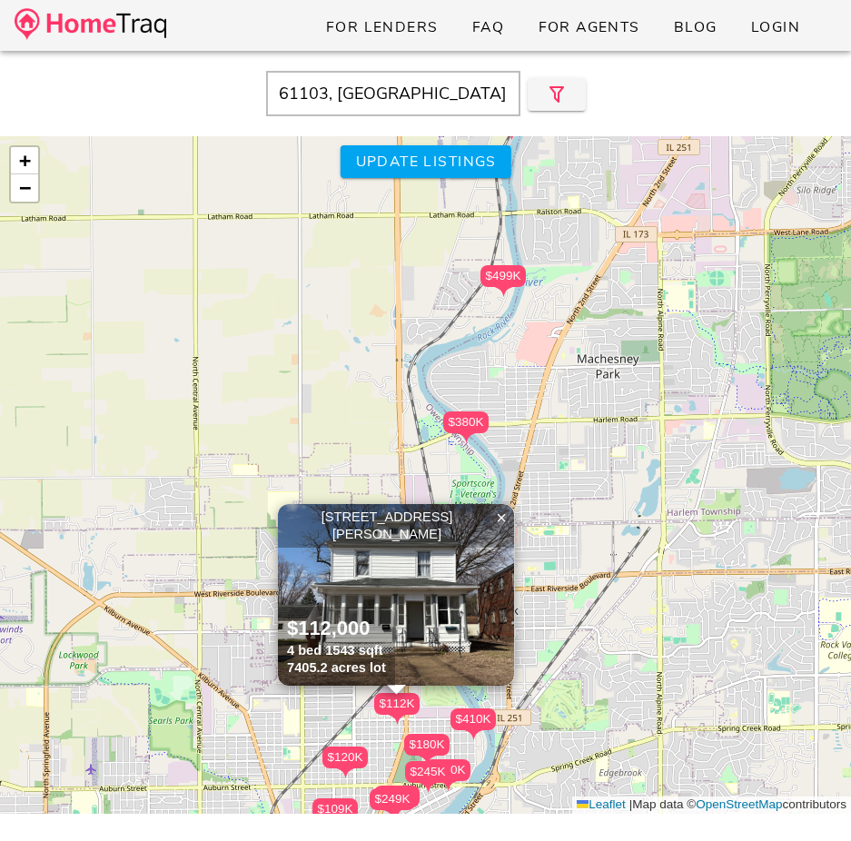
drag, startPoint x: 351, startPoint y: 380, endPoint x: 350, endPoint y: 296, distance: 84.5
click at [350, 296] on div "$399K $410K $240K $120K $109K $170K $500K $380K $180K $245K $250K $499K $249K $…" at bounding box center [425, 474] width 851 height 677
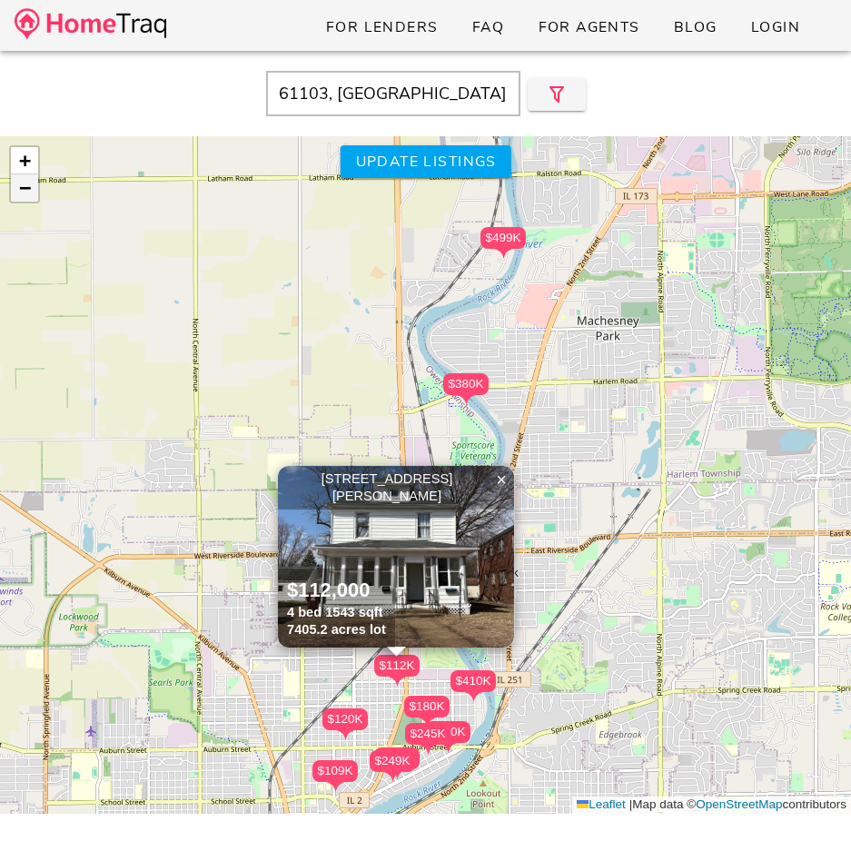
click at [20, 184] on span "−" at bounding box center [25, 187] width 12 height 23
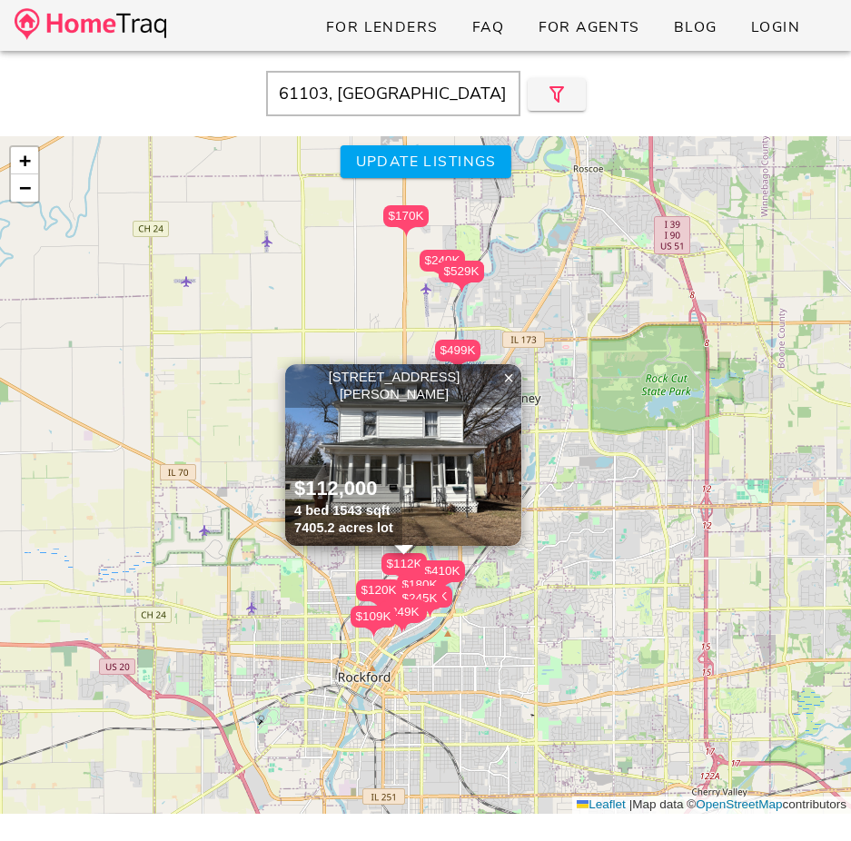
drag, startPoint x: 295, startPoint y: 336, endPoint x: 286, endPoint y: 347, distance: 14.2
click at [286, 347] on div "$399K $410K $240K $120K $109K $170K $500K $380K $180K $245K $250K $499K $249K $…" at bounding box center [425, 474] width 851 height 677
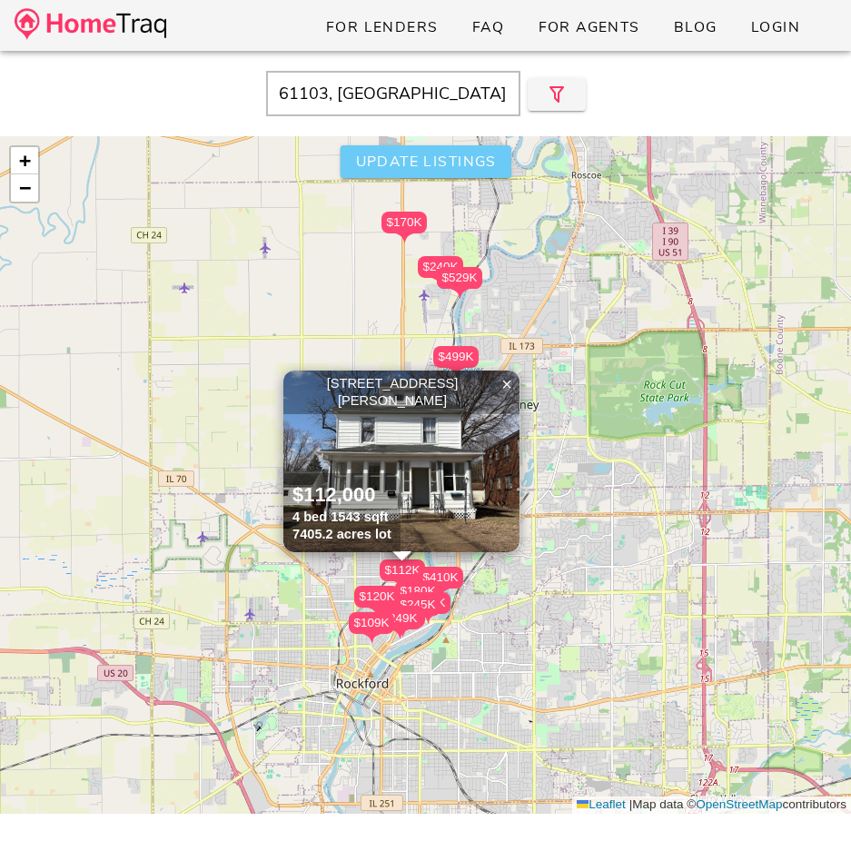
click at [461, 162] on span "Update listings" at bounding box center [425, 162] width 142 height 20
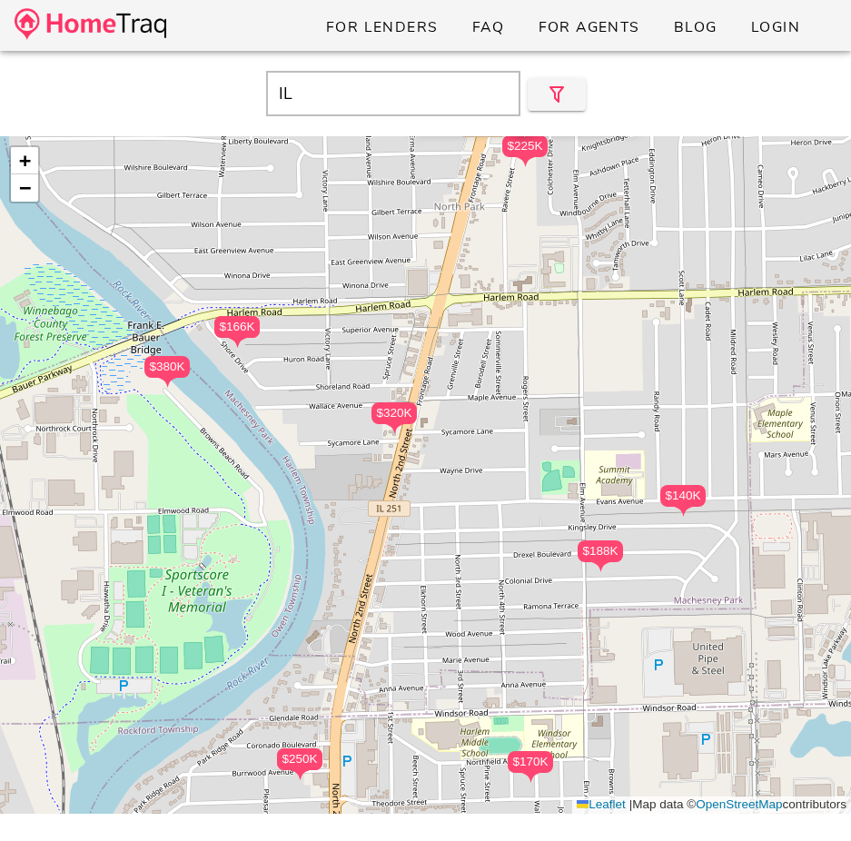
click at [335, 114] on input "IL" at bounding box center [393, 93] width 254 height 45
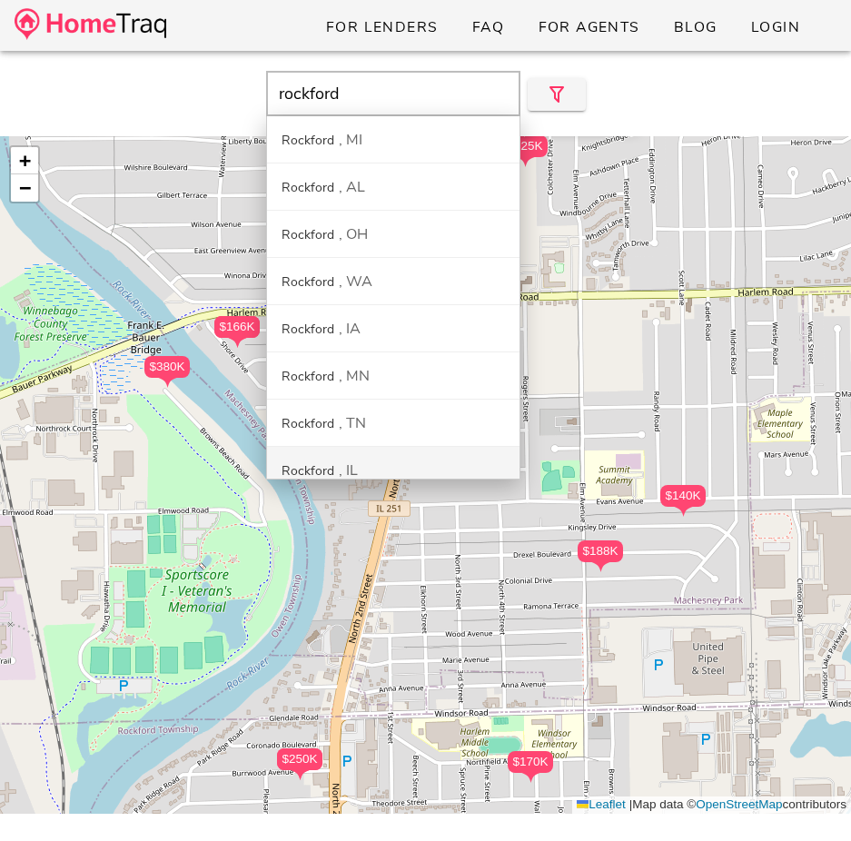
click at [307, 458] on div "Rockford IL" at bounding box center [393, 470] width 252 height 47
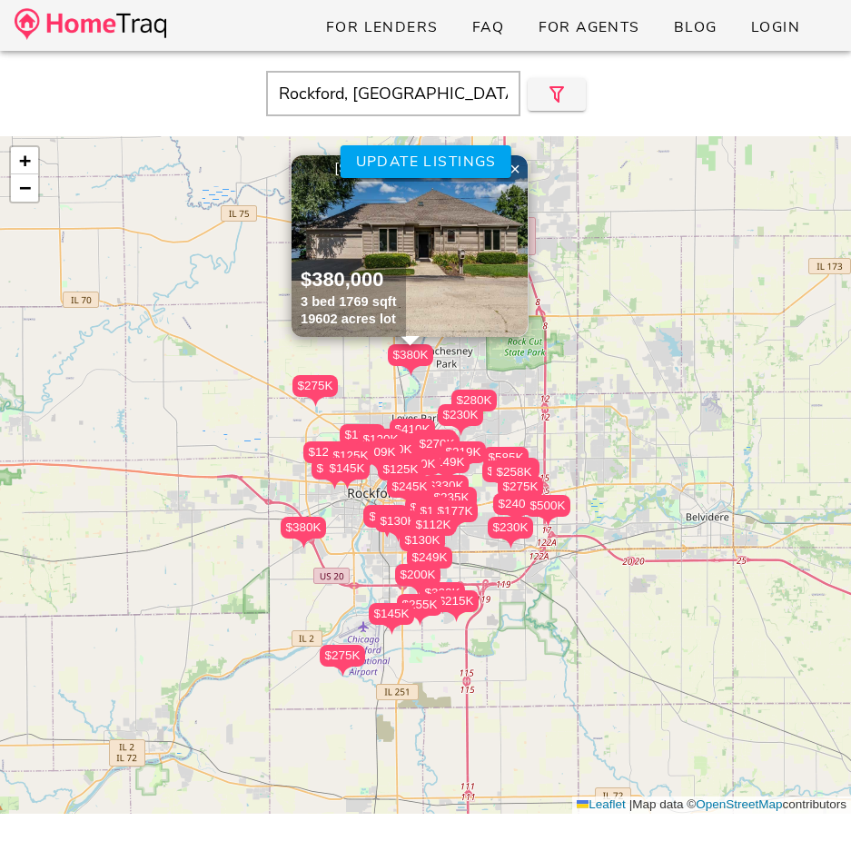
click at [363, 92] on input "Rockford, IL" at bounding box center [393, 93] width 254 height 45
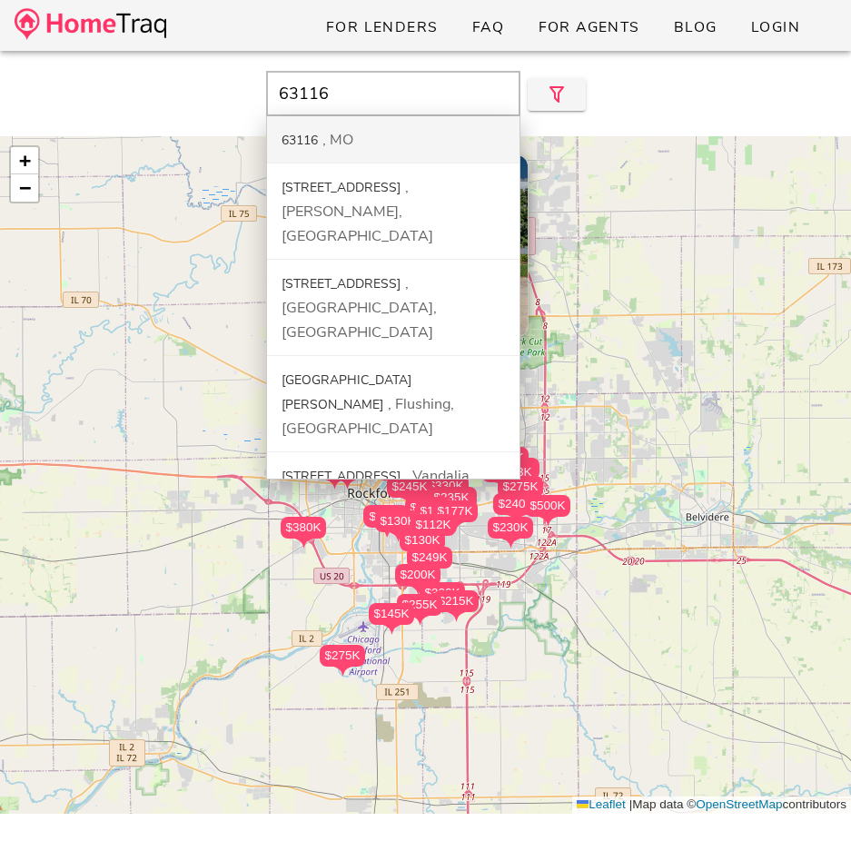
click at [370, 143] on div "63116 MO" at bounding box center [393, 139] width 252 height 47
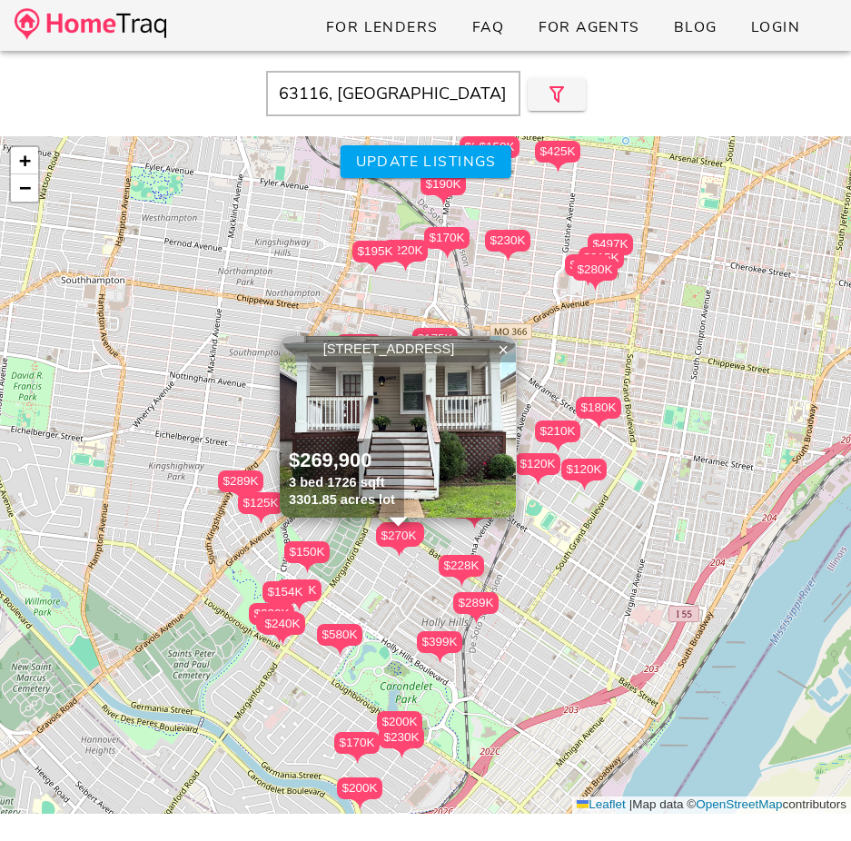
click at [390, 100] on input "63116, MO" at bounding box center [393, 93] width 254 height 45
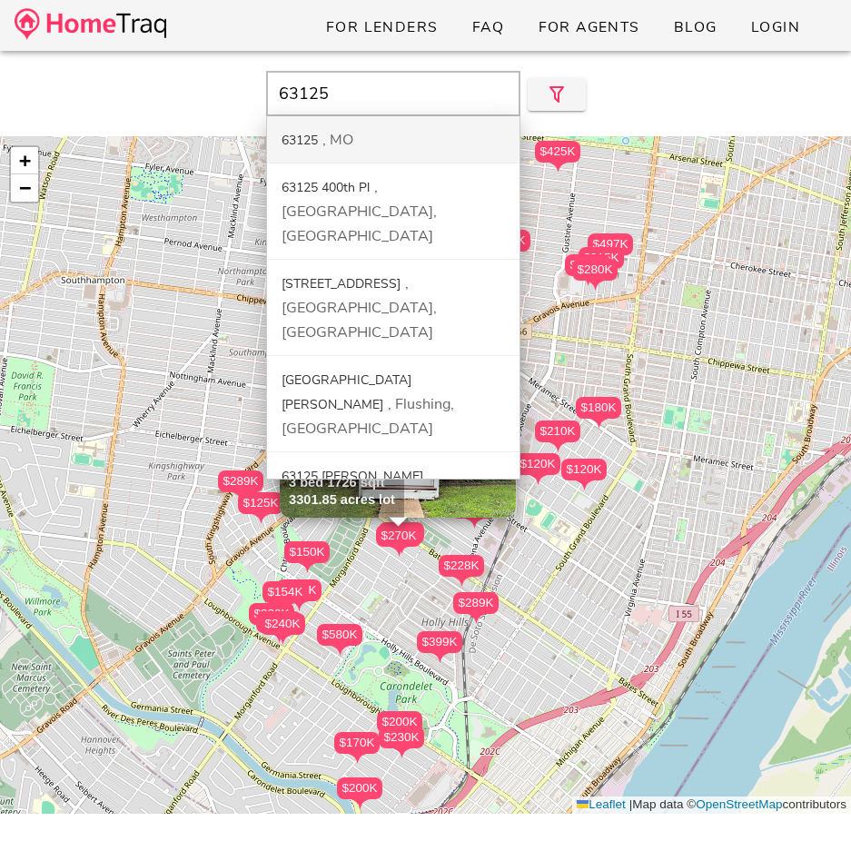
click at [339, 150] on div "63125 MO" at bounding box center [393, 139] width 252 height 47
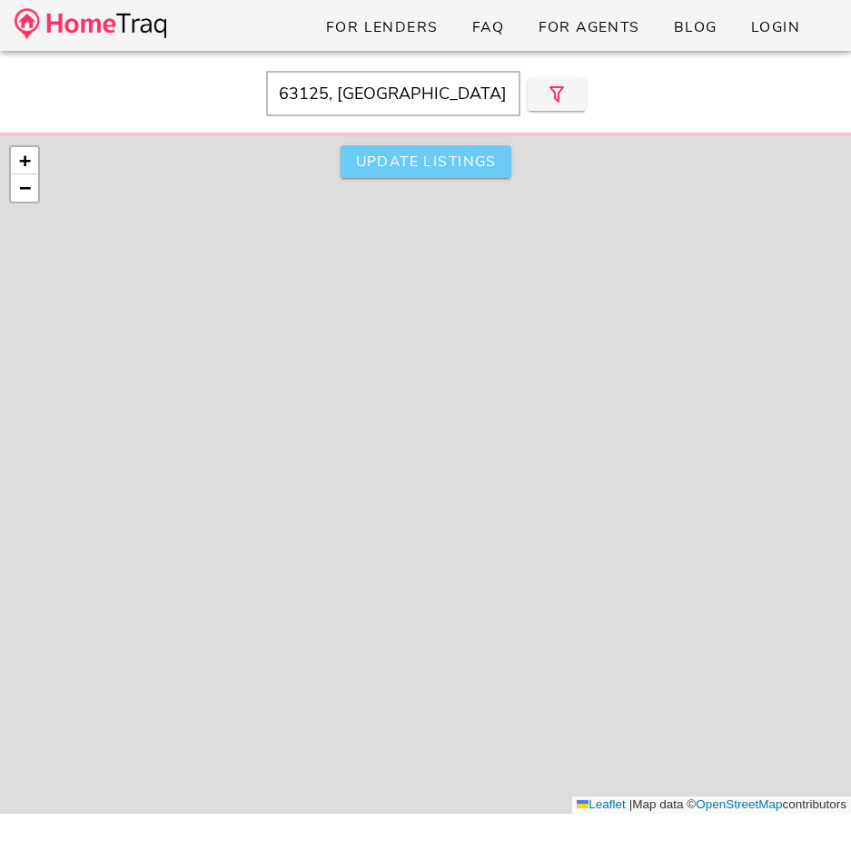
click at [340, 150] on button "Update listings" at bounding box center [425, 161] width 171 height 33
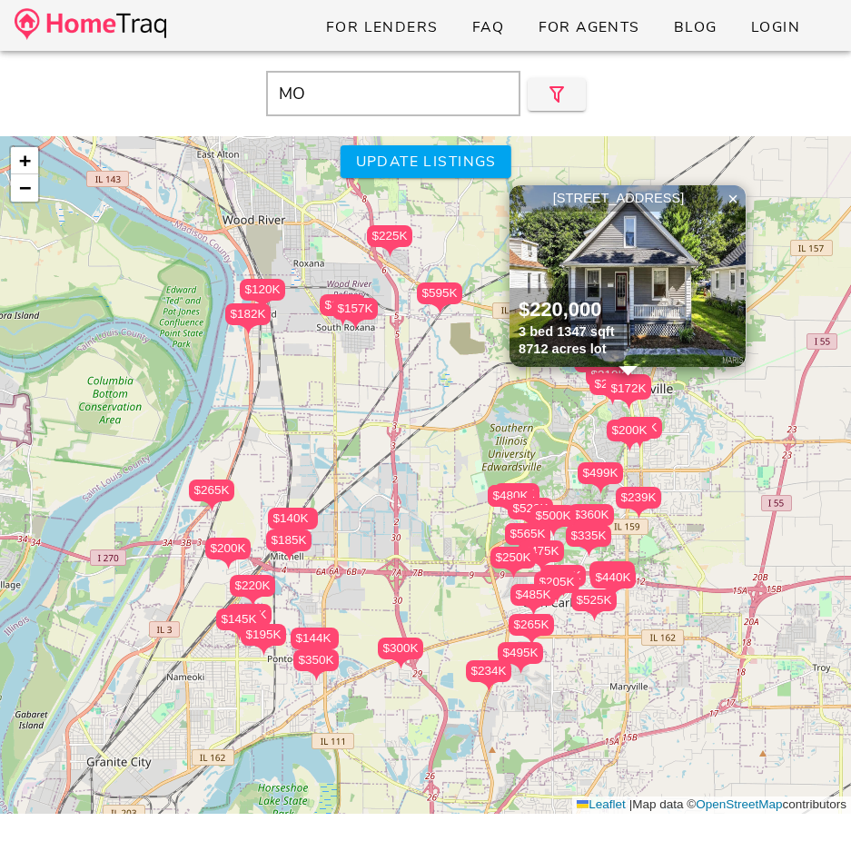
click at [431, 102] on input "MO" at bounding box center [393, 93] width 254 height 45
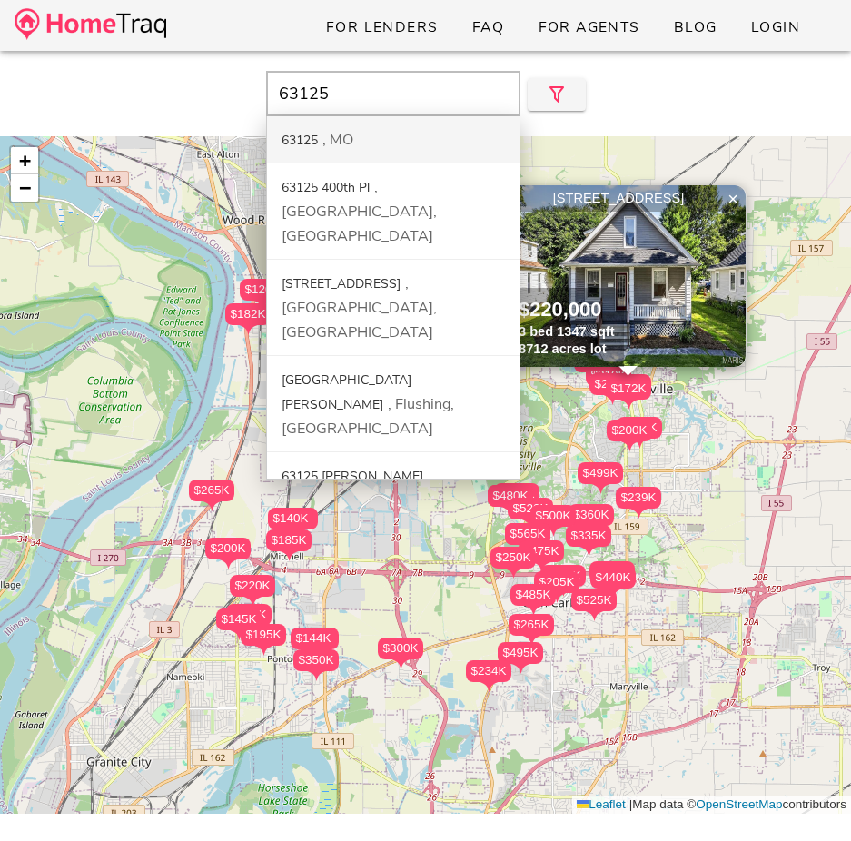
click at [403, 143] on div "63125 MO" at bounding box center [393, 139] width 252 height 47
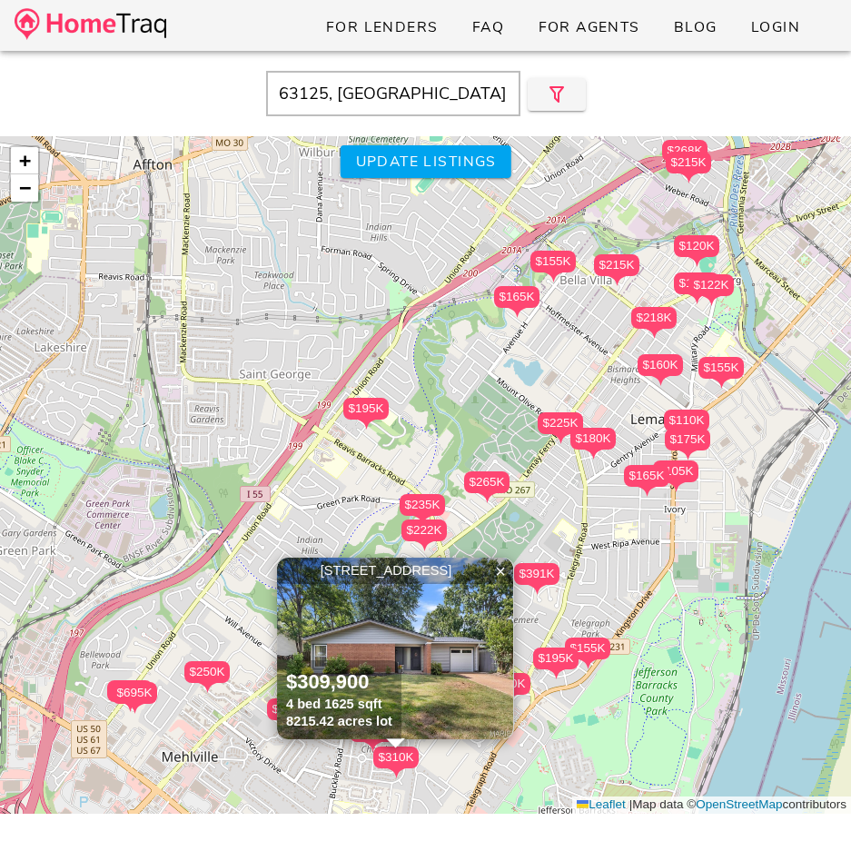
click at [374, 93] on input "63125, MO" at bounding box center [393, 93] width 254 height 45
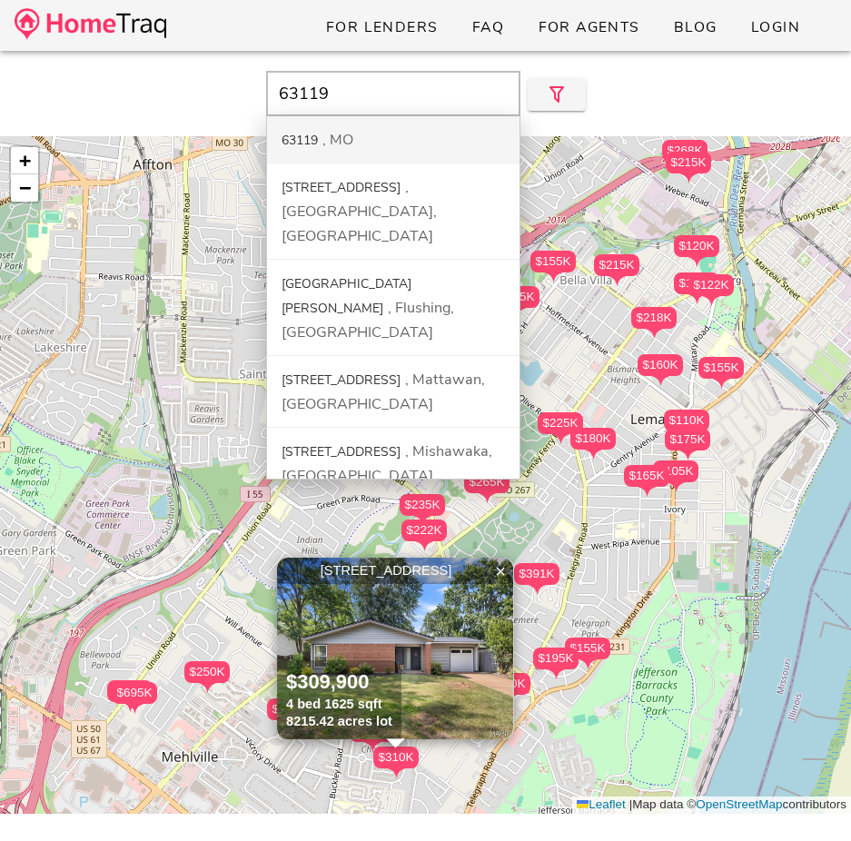
click at [325, 141] on div "MO" at bounding box center [337, 140] width 31 height 20
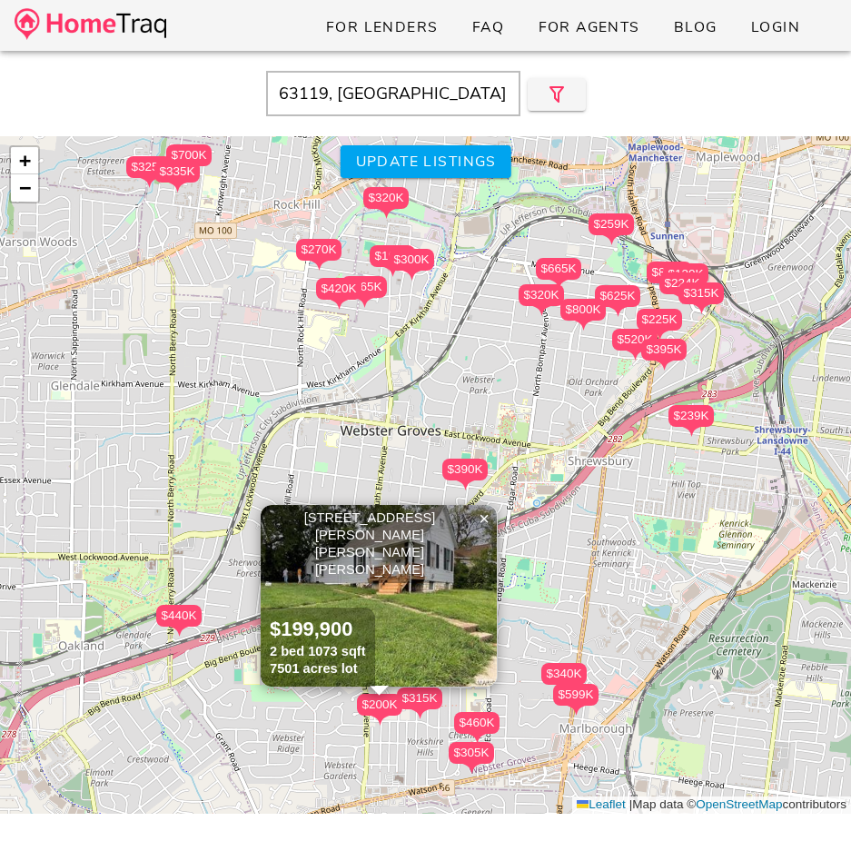
click at [426, 87] on input "63119, MO" at bounding box center [393, 93] width 254 height 45
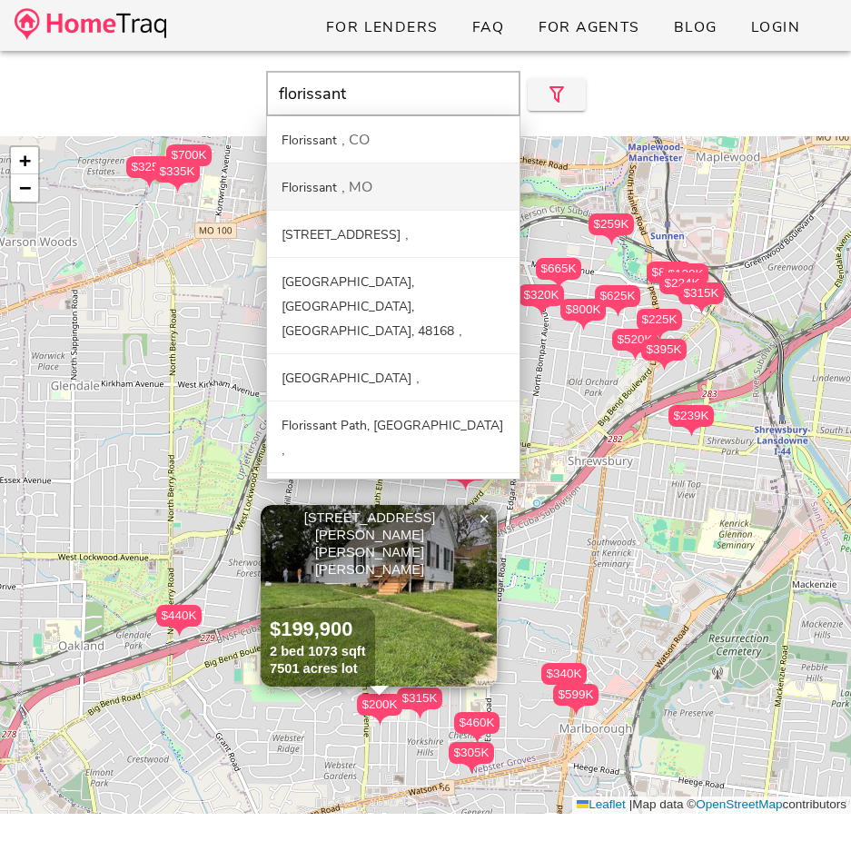
click at [400, 187] on div "Florissant MO" at bounding box center [393, 186] width 252 height 47
type input "Florissant, MO"
